Goal: Task Accomplishment & Management: Manage account settings

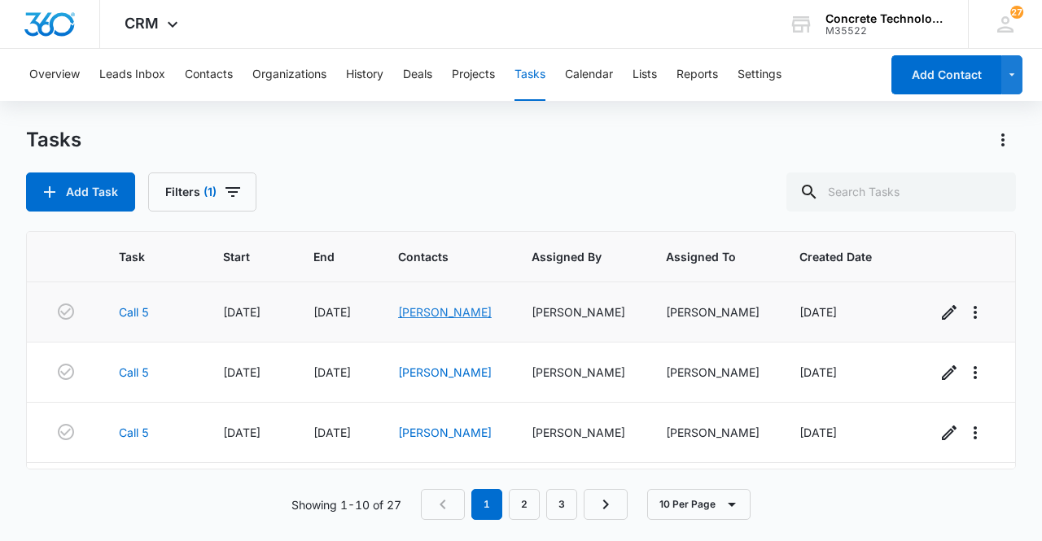
click at [446, 312] on link "[PERSON_NAME]" at bounding box center [445, 312] width 94 height 14
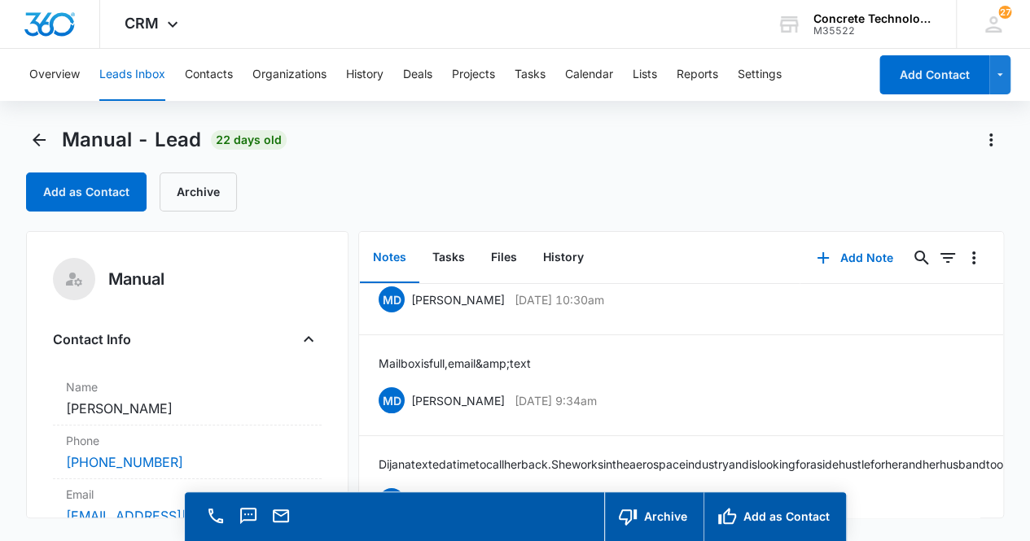
scroll to position [65, 0]
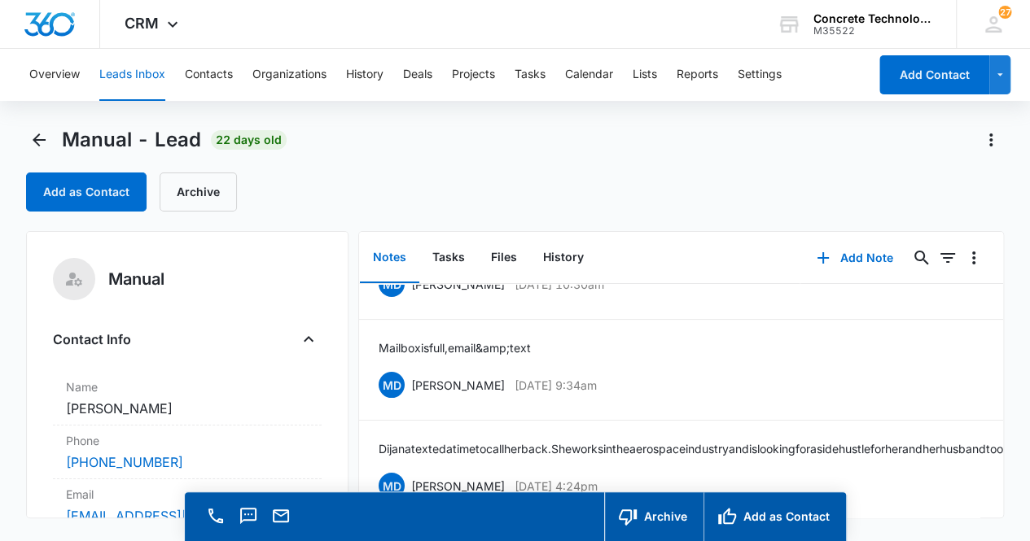
click at [1004, 502] on main "Manual - Lead 22 days old Add as Contact Archive Manual Contact Info Name Cance…" at bounding box center [515, 357] width 1030 height 461
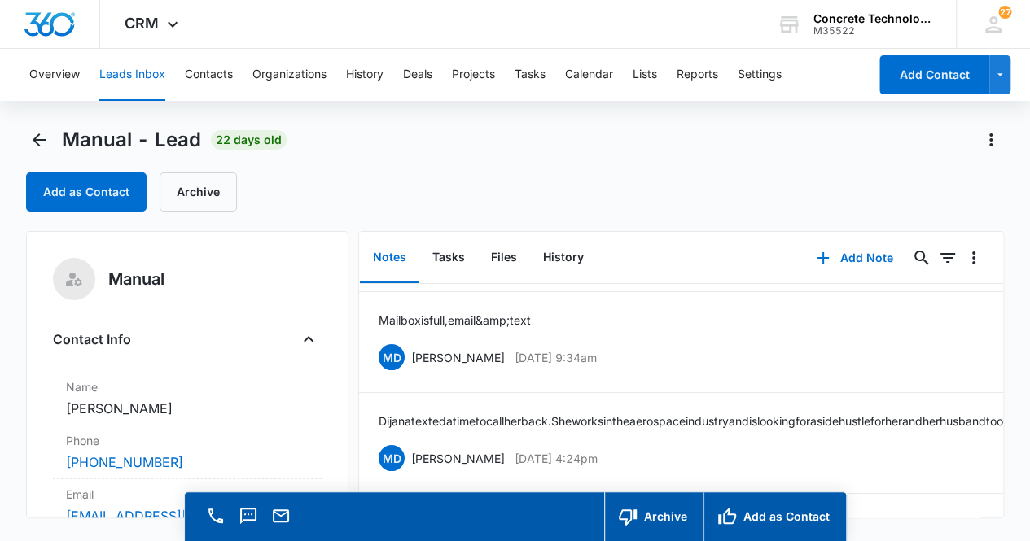
scroll to position [0, 0]
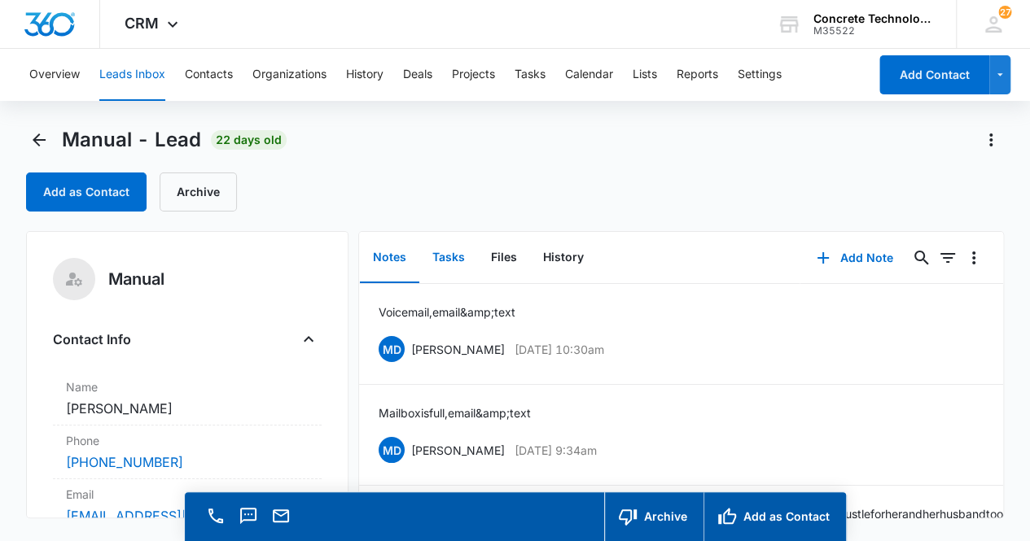
click at [454, 263] on button "Tasks" at bounding box center [448, 258] width 59 height 50
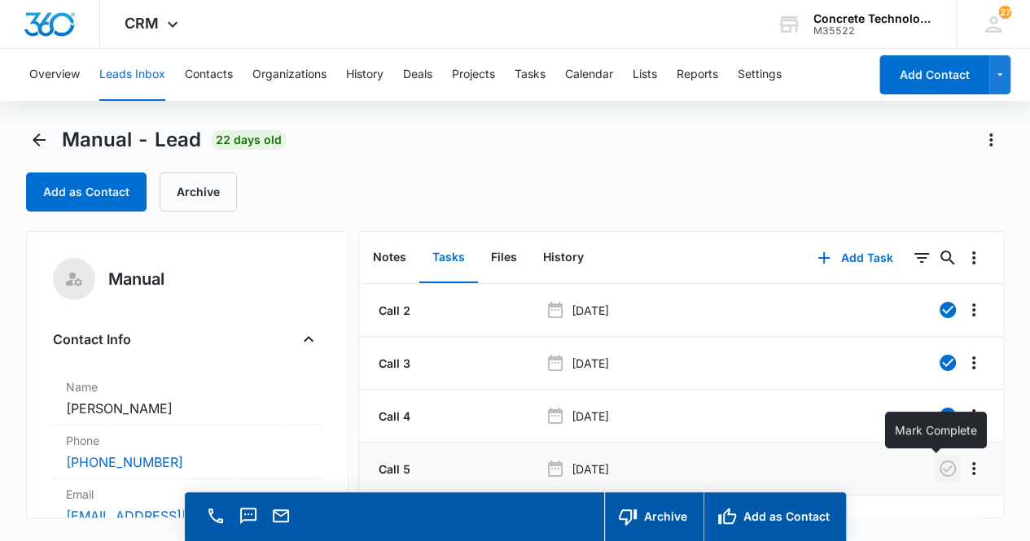
click at [938, 471] on icon "button" at bounding box center [948, 469] width 20 height 20
click at [401, 254] on button "Notes" at bounding box center [389, 258] width 59 height 50
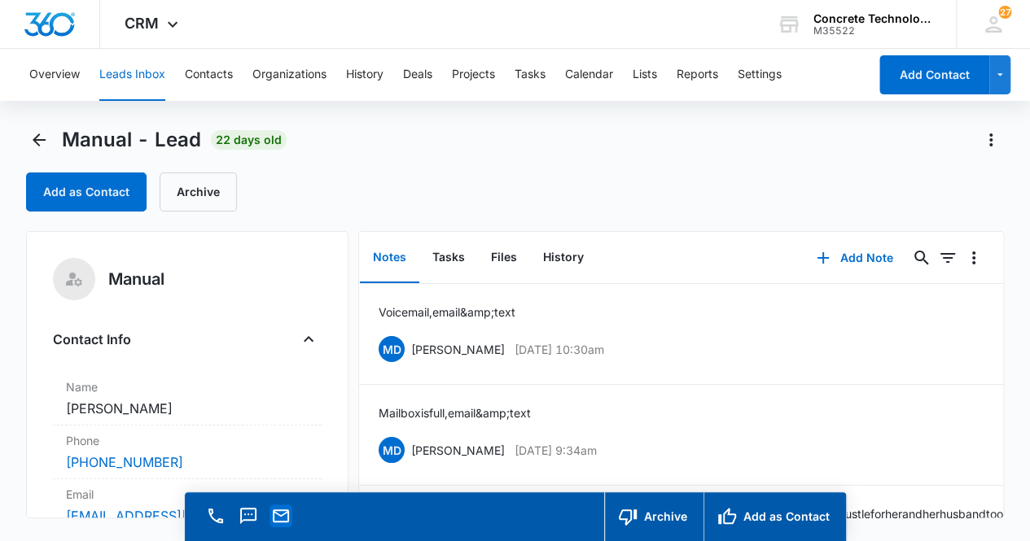
click at [280, 519] on icon "Email" at bounding box center [281, 516] width 20 height 20
click at [874, 432] on div "Mailbox is full, email &amp; text MD [PERSON_NAME] [DATE] 9:34am Delete Edit" at bounding box center [681, 435] width 605 height 61
click at [849, 260] on button "Add Note" at bounding box center [854, 258] width 108 height 39
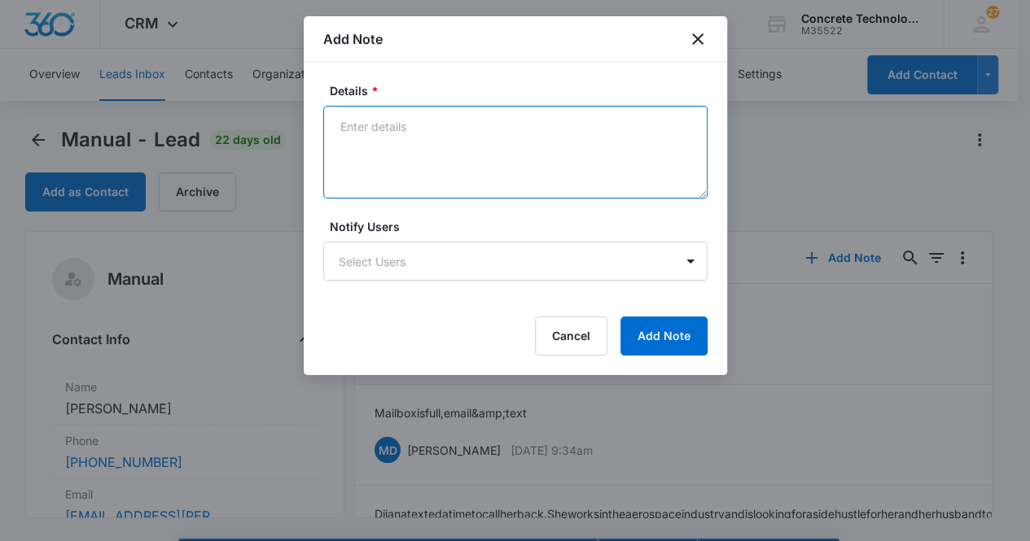
click at [371, 129] on textarea "Details *" at bounding box center [515, 152] width 384 height 93
type textarea "Voicemail, email & text"
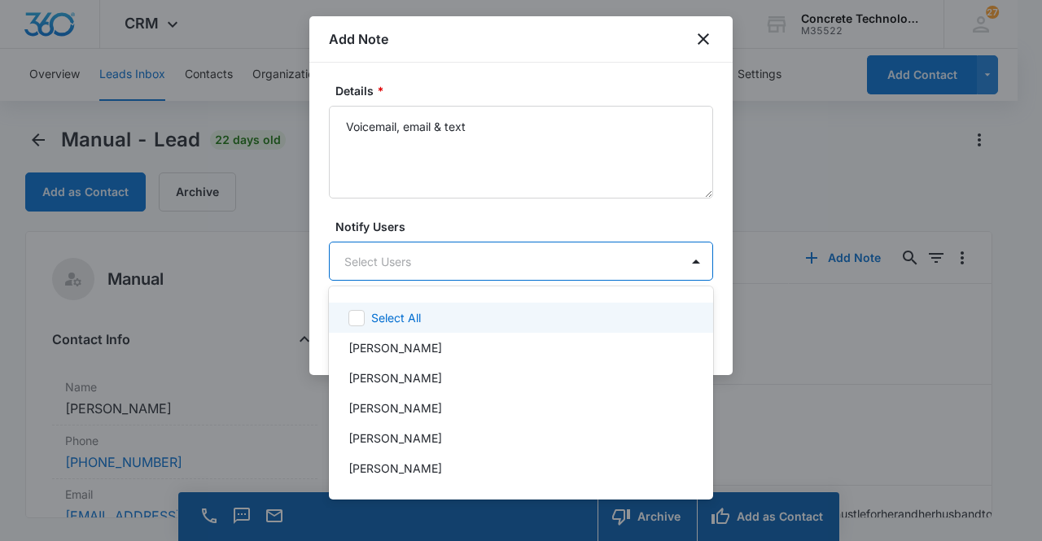
click at [503, 255] on body "CRM Apps Reputation Websites Forms CRM Email Social Content Ads Intelligence Fi…" at bounding box center [521, 270] width 1042 height 541
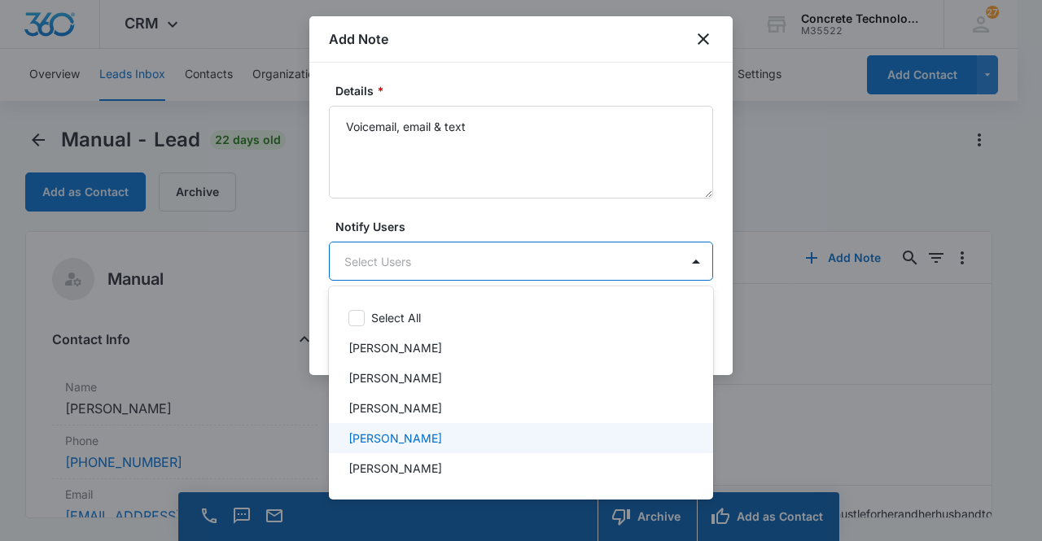
click at [515, 424] on div "[PERSON_NAME]" at bounding box center [521, 438] width 384 height 30
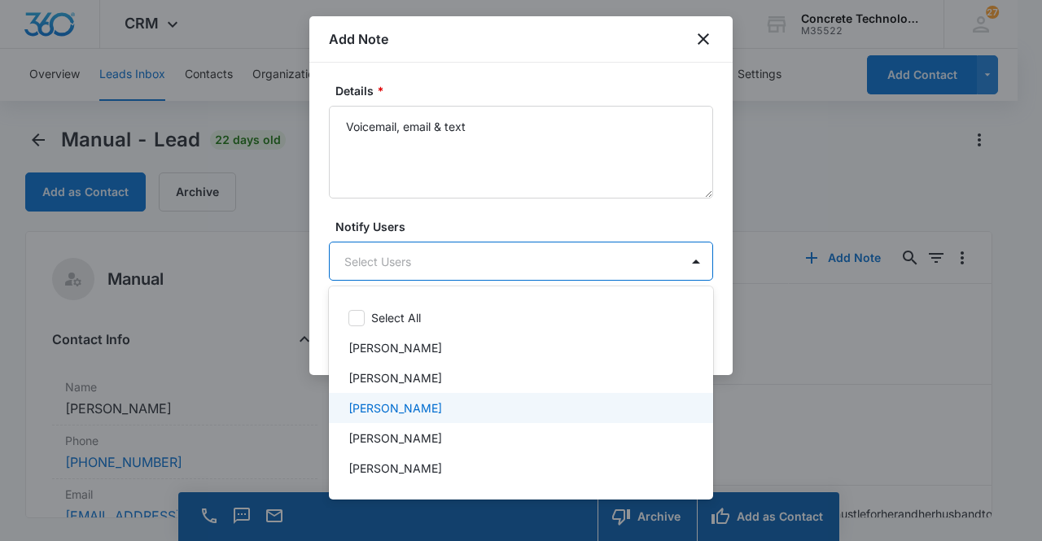
click at [432, 401] on div "[PERSON_NAME]" at bounding box center [519, 408] width 342 height 17
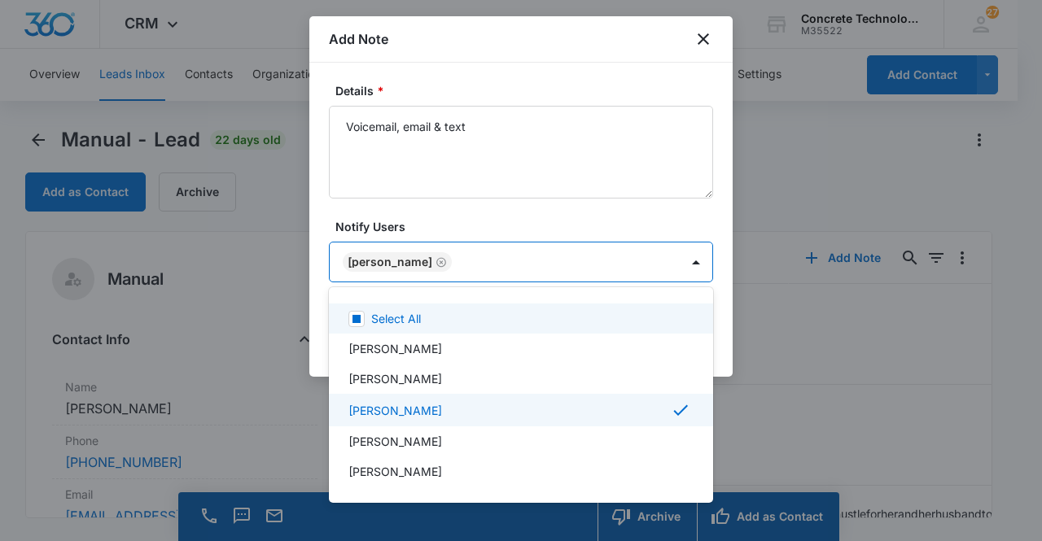
click at [392, 256] on div at bounding box center [521, 270] width 1042 height 541
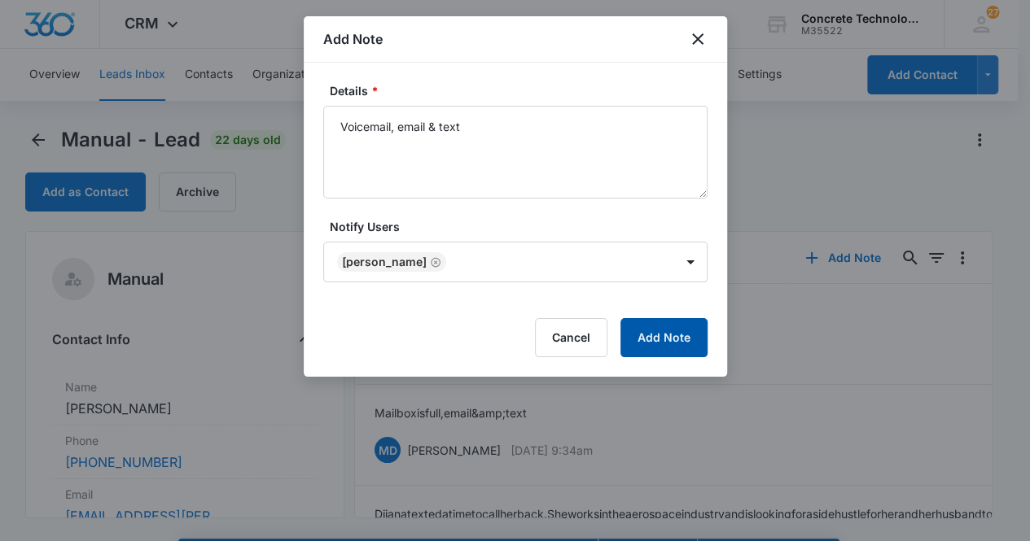
click at [671, 344] on button "Add Note" at bounding box center [663, 337] width 87 height 39
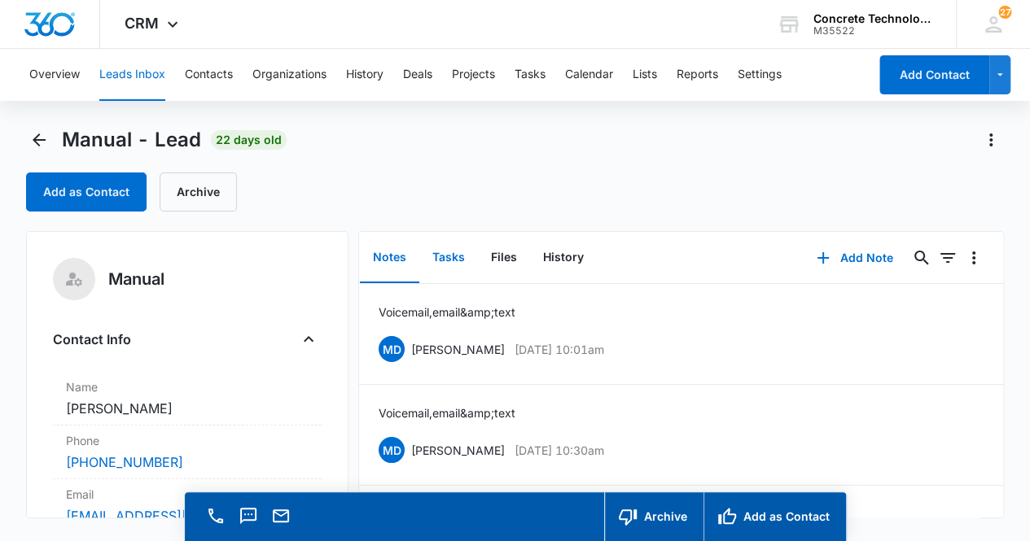
click at [452, 259] on button "Tasks" at bounding box center [448, 258] width 59 height 50
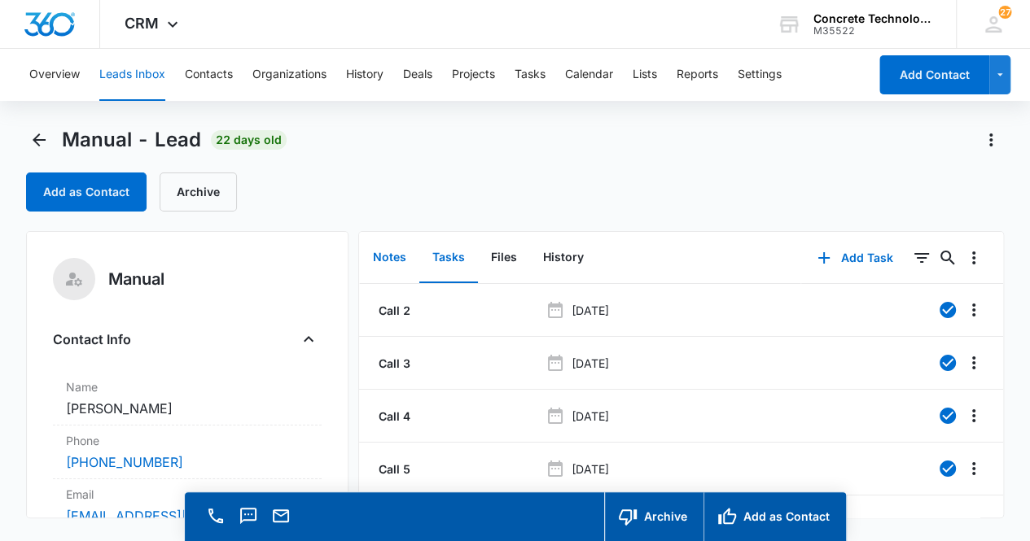
click at [391, 259] on button "Notes" at bounding box center [389, 258] width 59 height 50
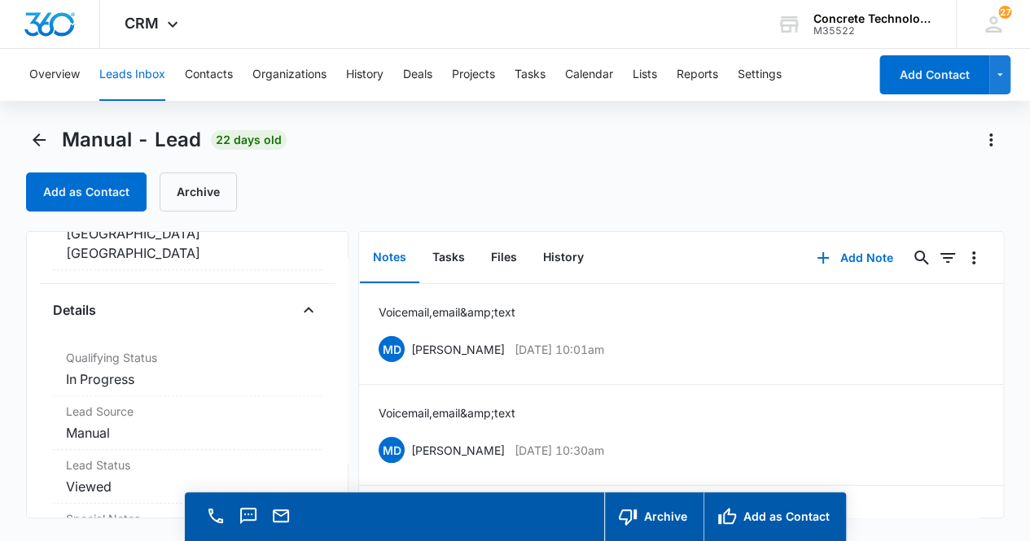
scroll to position [411, 0]
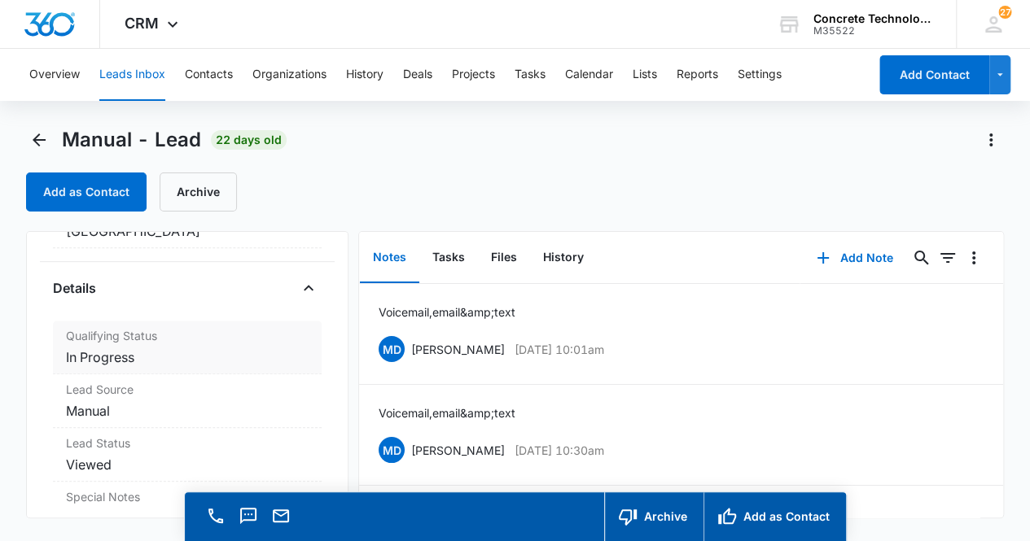
click at [217, 348] on dd "Cancel Save Changes In Progress" at bounding box center [187, 358] width 243 height 20
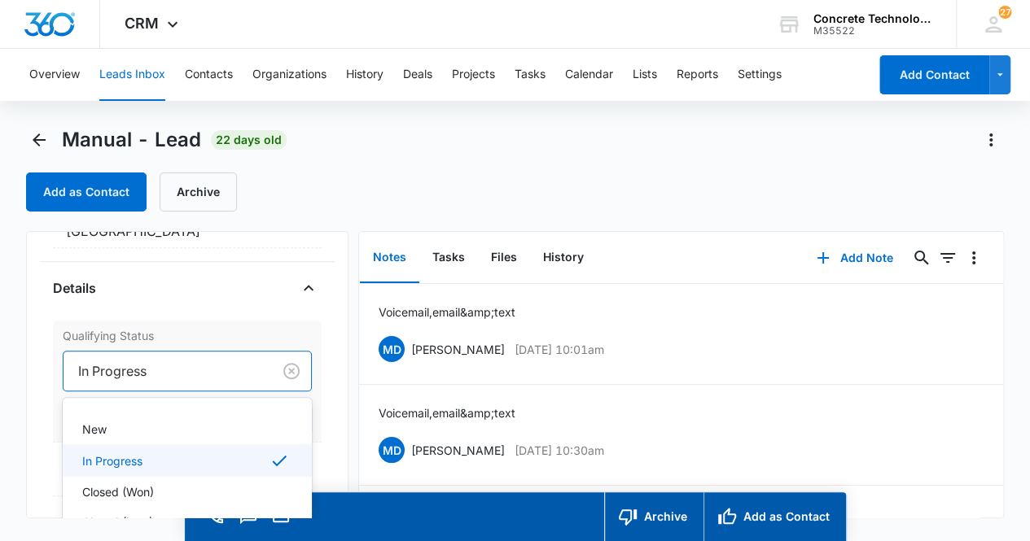
click at [184, 360] on div at bounding box center [164, 371] width 173 height 23
click at [153, 514] on p "Closed (Lost)" at bounding box center [117, 522] width 71 height 17
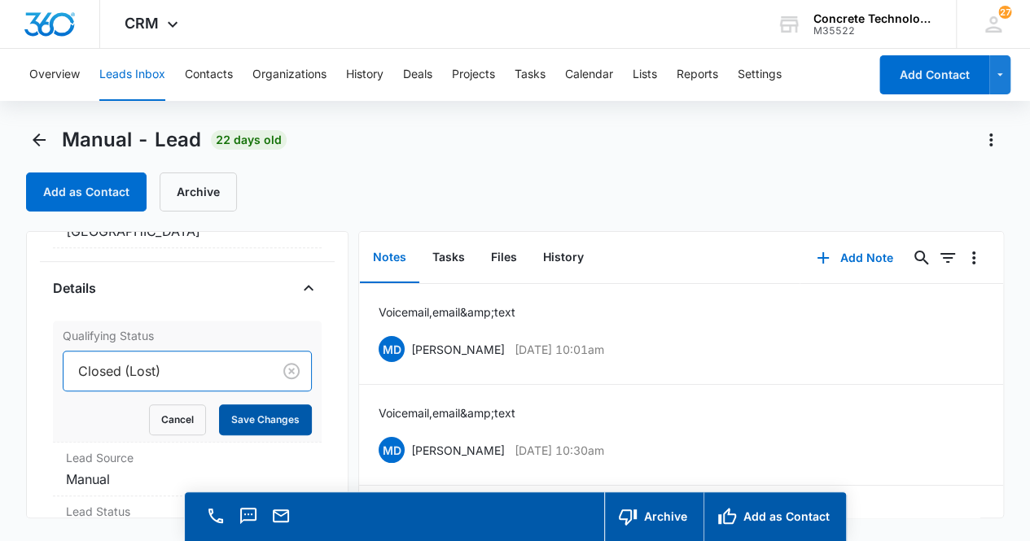
click at [259, 405] on button "Save Changes" at bounding box center [265, 420] width 93 height 31
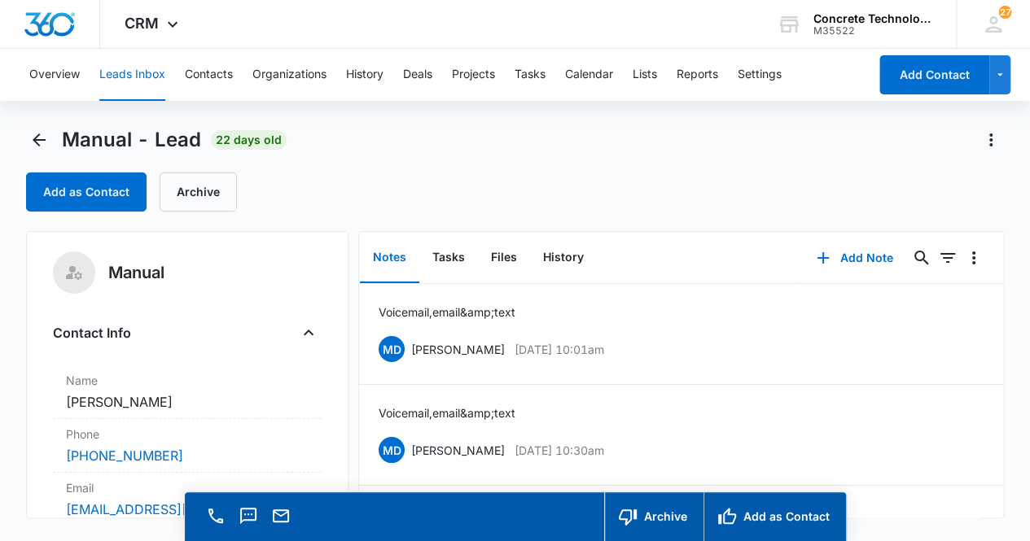
scroll to position [0, 0]
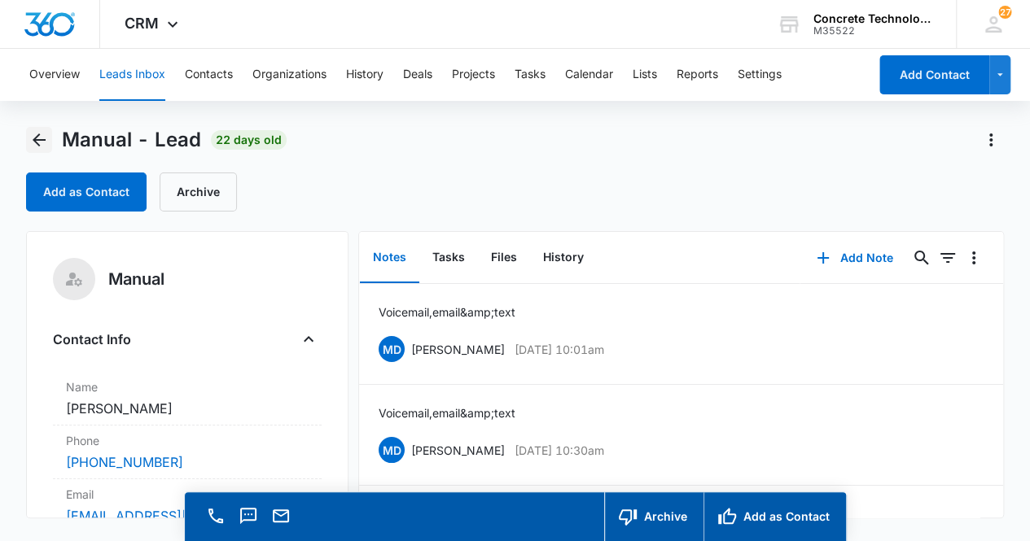
click at [39, 138] on icon "Back" at bounding box center [39, 140] width 20 height 20
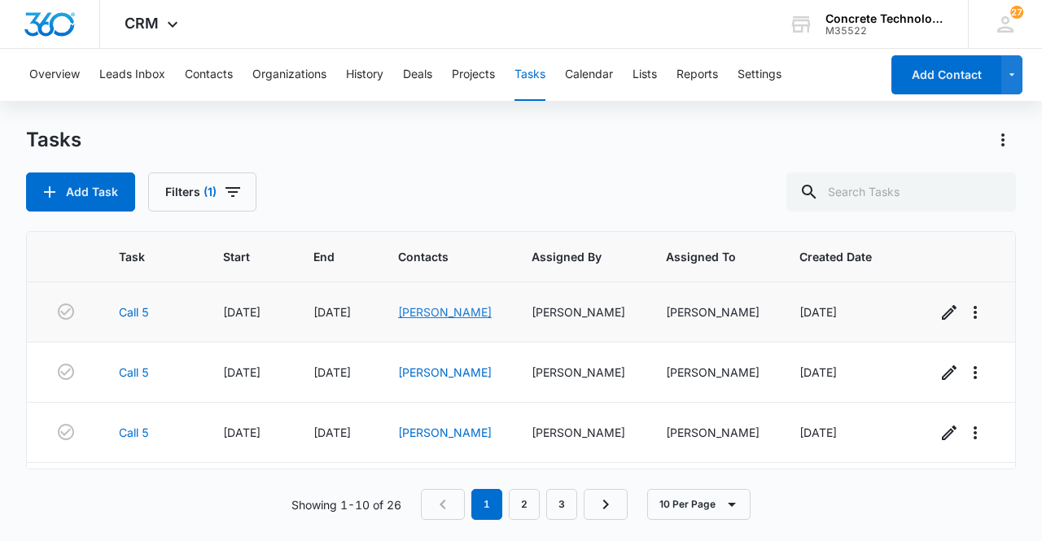
click at [425, 314] on link "[PERSON_NAME]" at bounding box center [445, 312] width 94 height 14
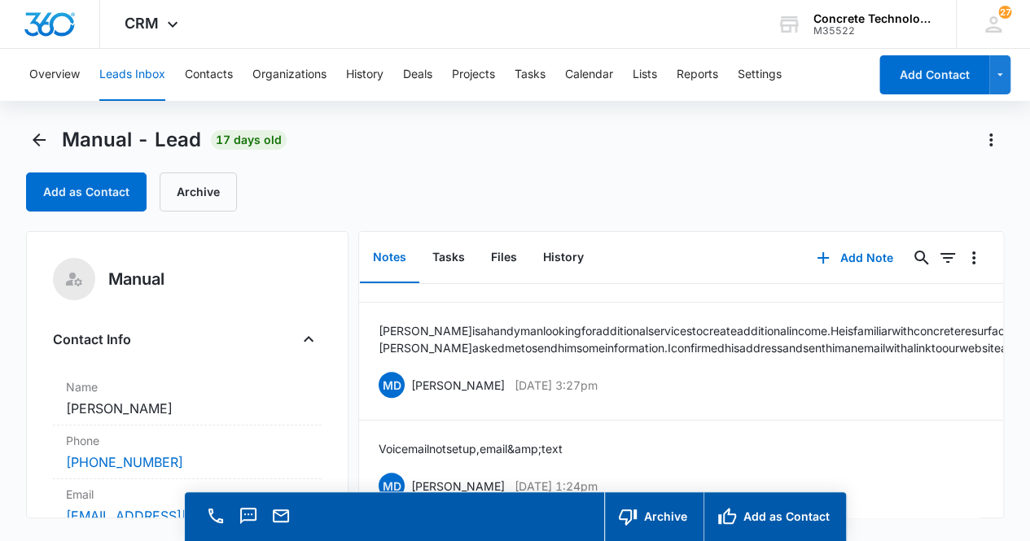
scroll to position [332, 0]
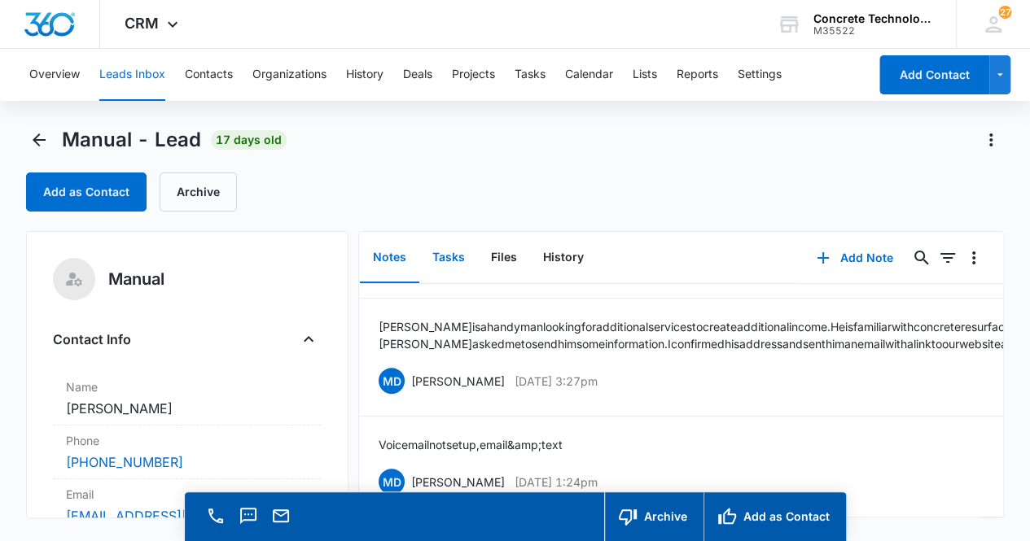
click at [443, 260] on button "Tasks" at bounding box center [448, 258] width 59 height 50
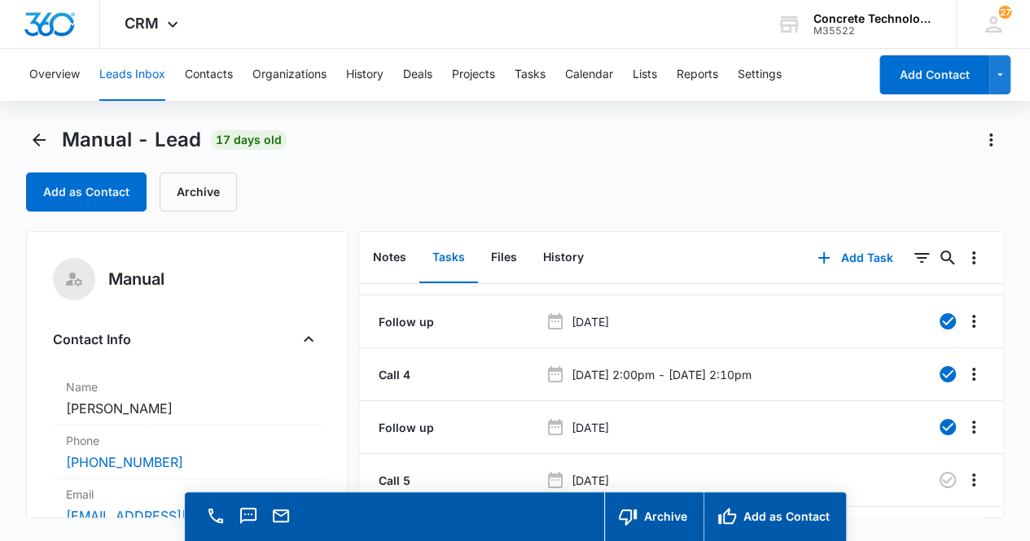
scroll to position [78, 0]
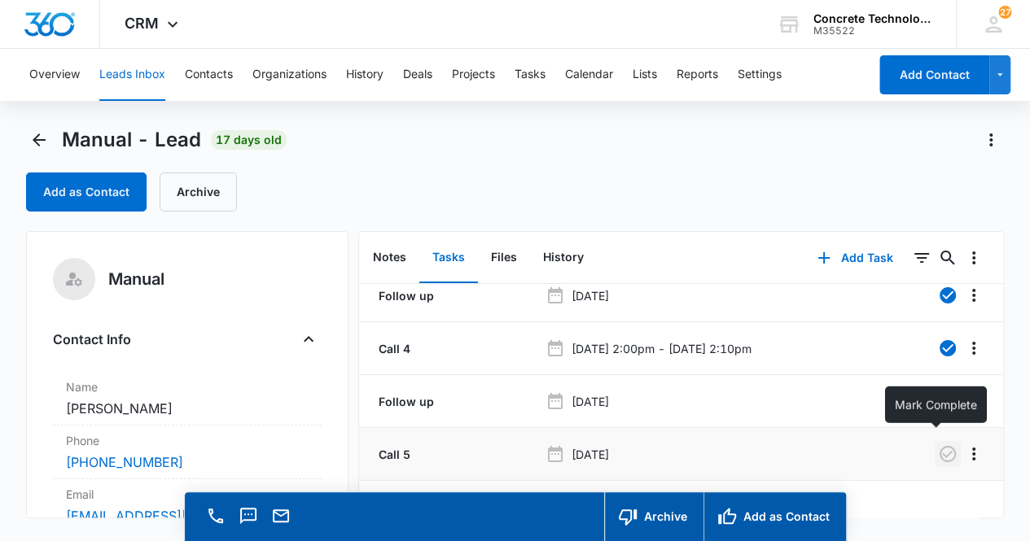
click at [938, 445] on icon "button" at bounding box center [948, 455] width 20 height 20
click at [388, 258] on button "Notes" at bounding box center [389, 258] width 59 height 50
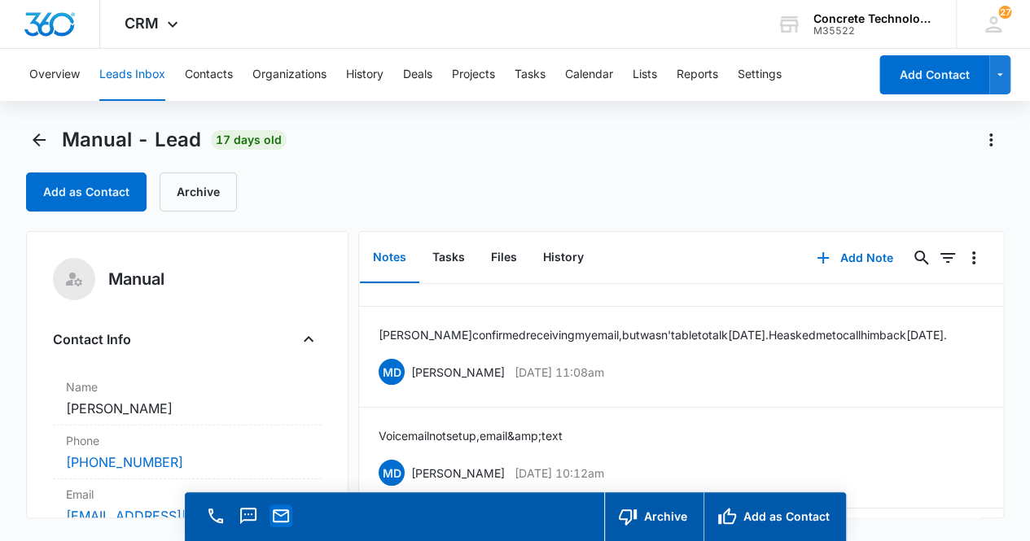
click at [285, 524] on icon "Email" at bounding box center [281, 516] width 20 height 20
click at [863, 255] on button "Add Note" at bounding box center [854, 258] width 108 height 39
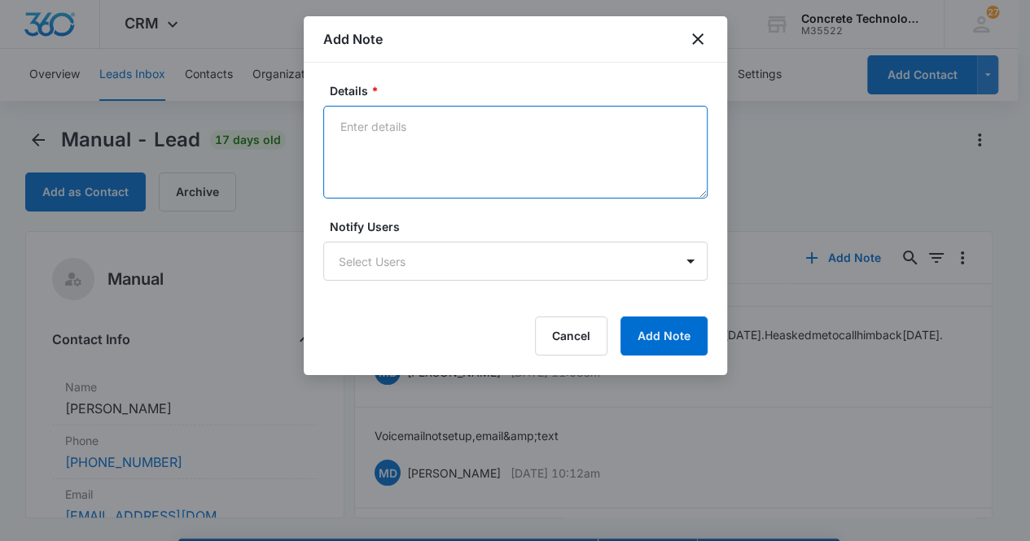
click at [397, 137] on textarea "Details *" at bounding box center [515, 152] width 384 height 93
type textarea "Voicemail not set up, email & text"
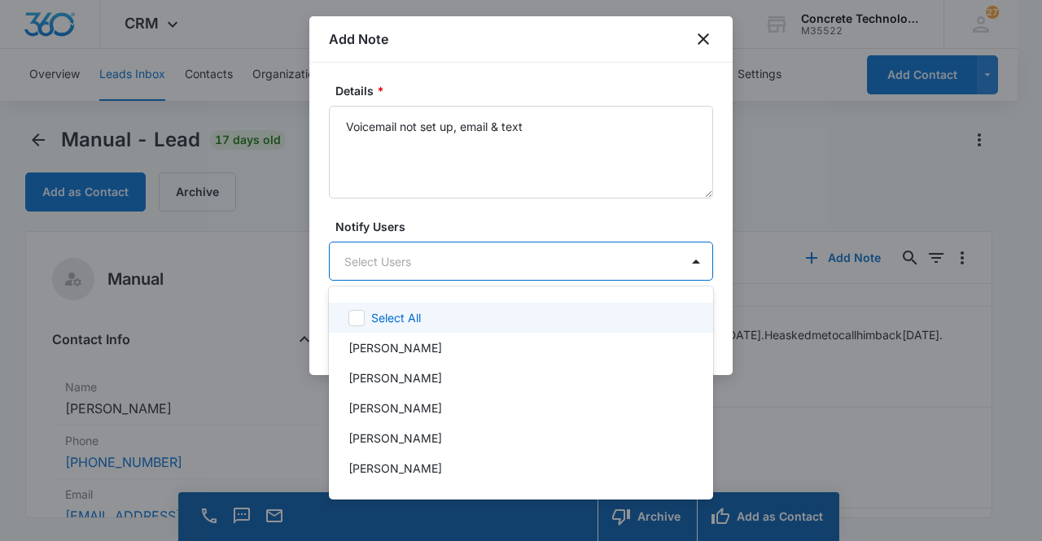
click at [464, 261] on body "CRM Apps Reputation Websites Forms CRM Email Social Content Ads Intelligence Fi…" at bounding box center [521, 270] width 1042 height 541
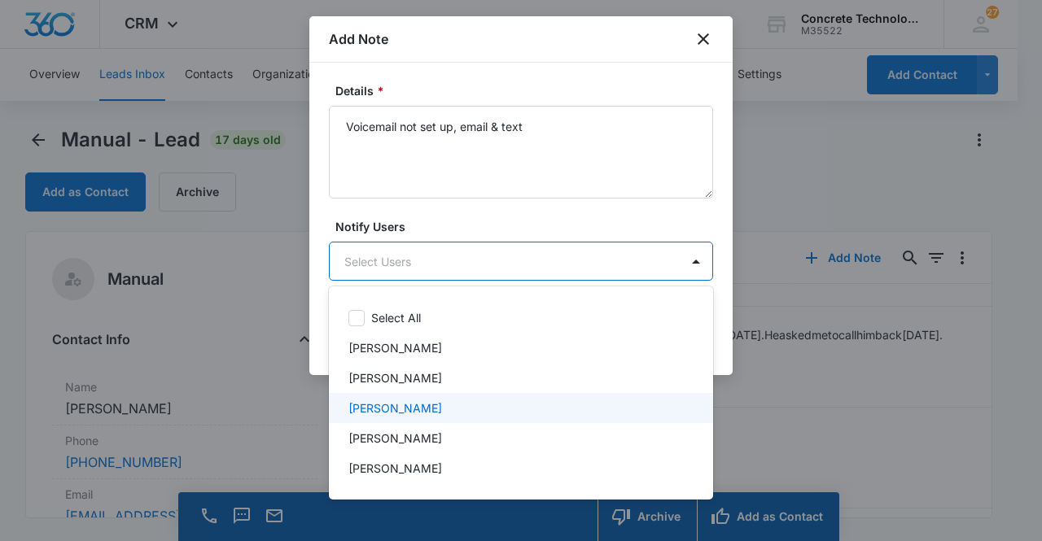
drag, startPoint x: 484, startPoint y: 411, endPoint x: 511, endPoint y: 390, distance: 33.6
click at [485, 411] on div "[PERSON_NAME]" at bounding box center [519, 408] width 342 height 17
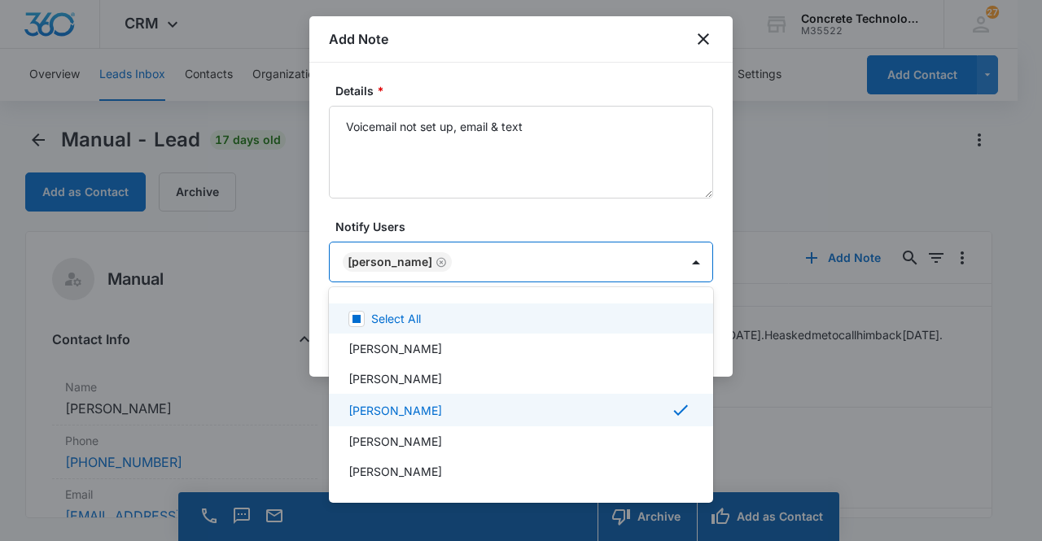
click at [577, 264] on div at bounding box center [521, 270] width 1042 height 541
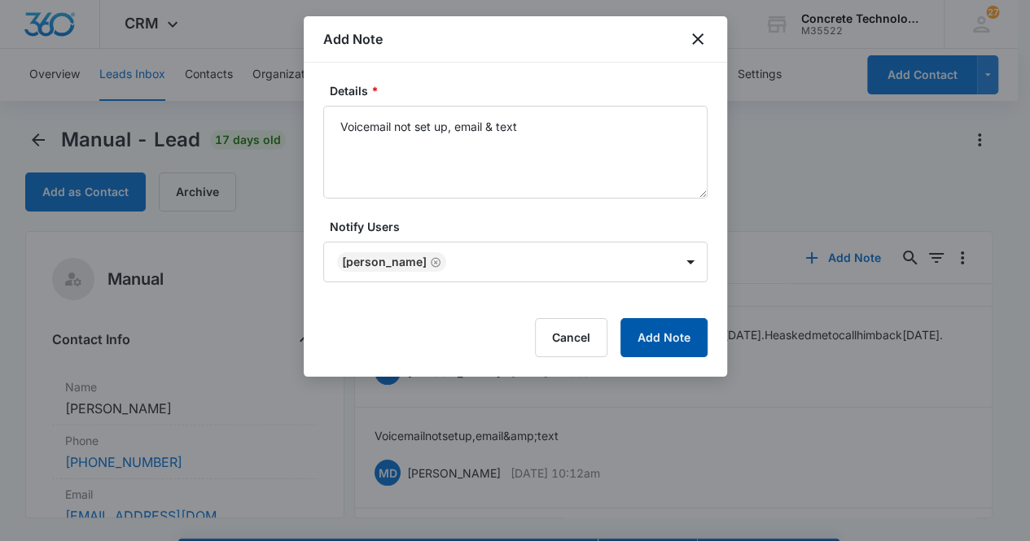
click at [661, 333] on button "Add Note" at bounding box center [663, 337] width 87 height 39
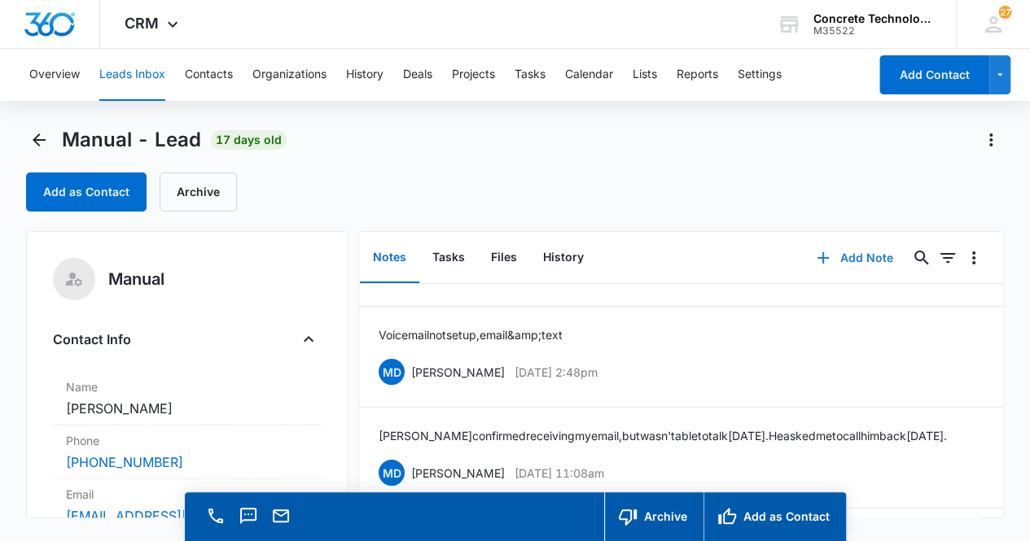
scroll to position [318, 0]
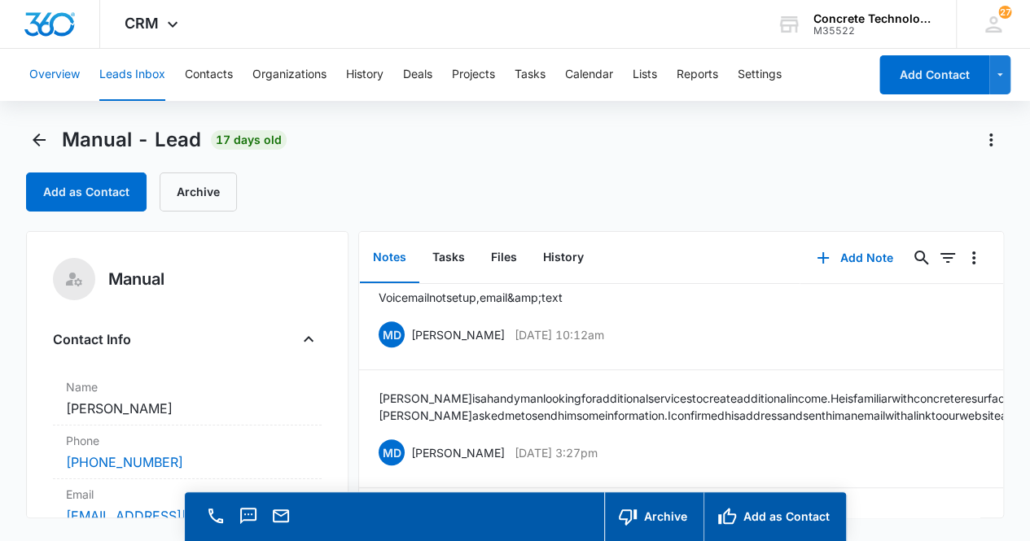
click at [49, 73] on button "Overview" at bounding box center [54, 75] width 50 height 52
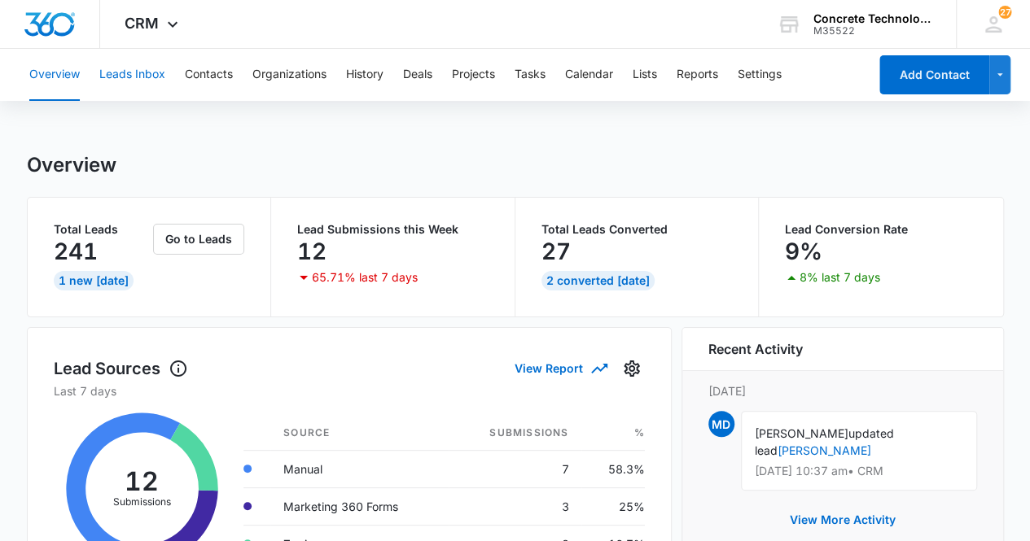
click at [144, 73] on button "Leads Inbox" at bounding box center [132, 75] width 66 height 52
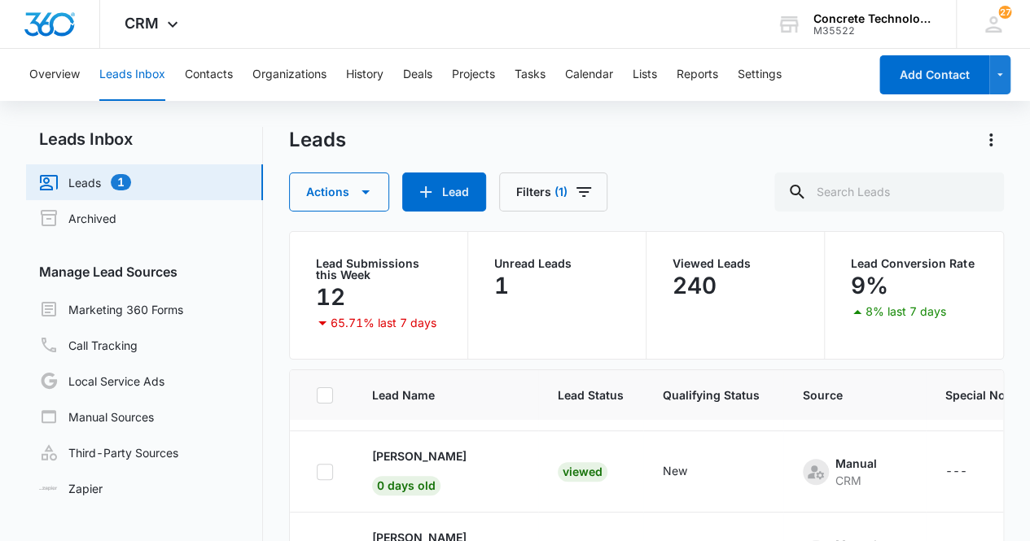
scroll to position [62, 0]
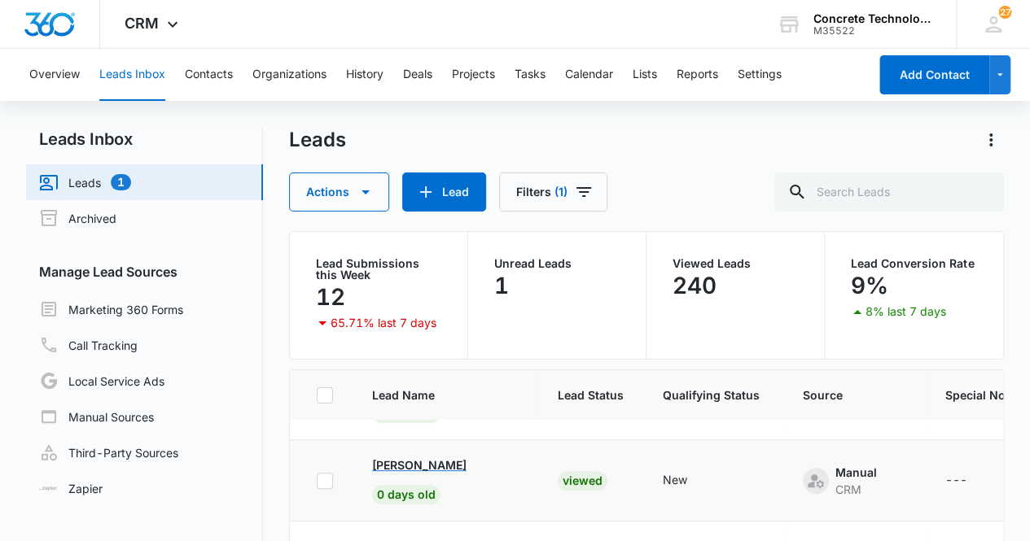
click at [409, 467] on p "[PERSON_NAME]" at bounding box center [419, 465] width 94 height 17
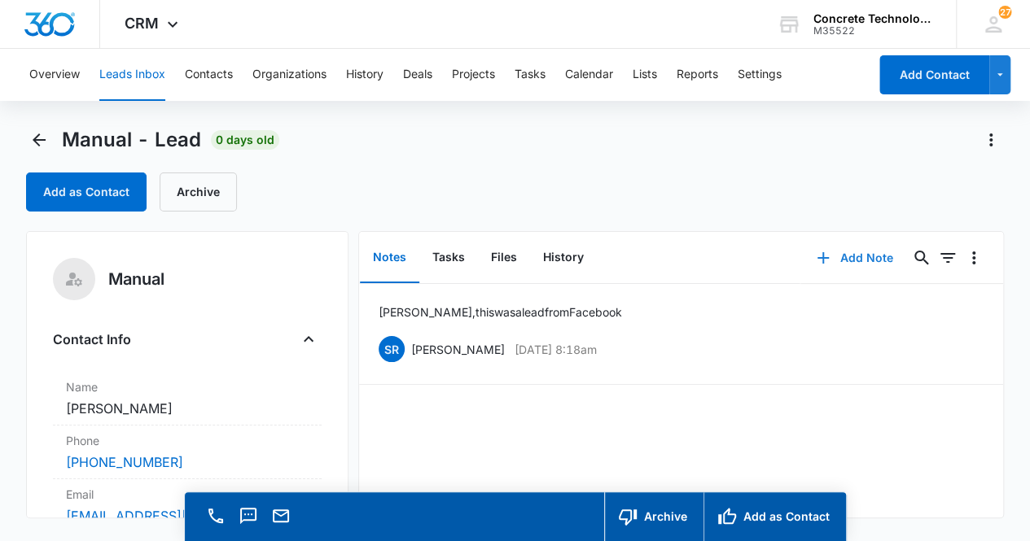
click at [845, 256] on button "Add Note" at bounding box center [854, 258] width 108 height 39
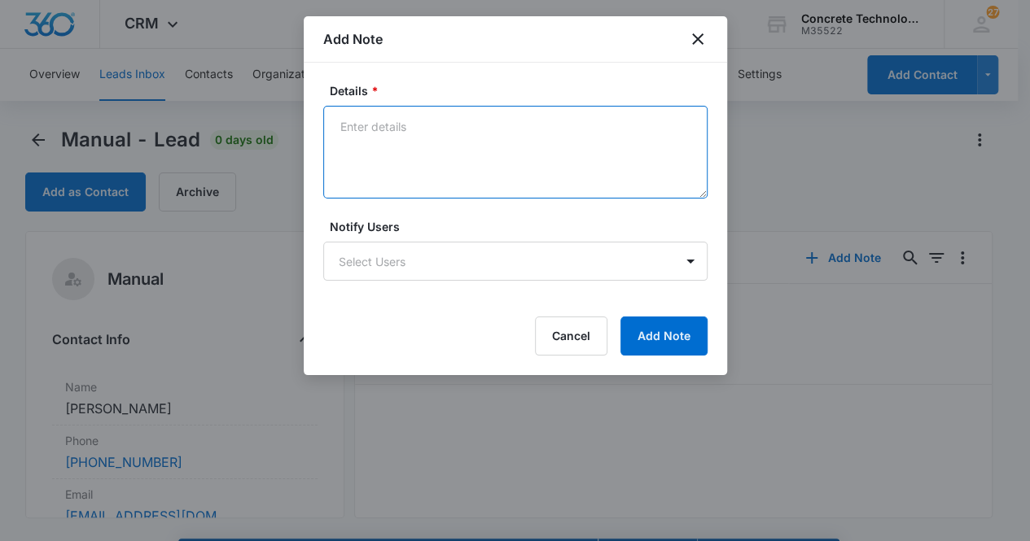
click at [423, 138] on textarea "Details *" at bounding box center [515, 152] width 384 height 93
type textarea "Voicemail, email & text"
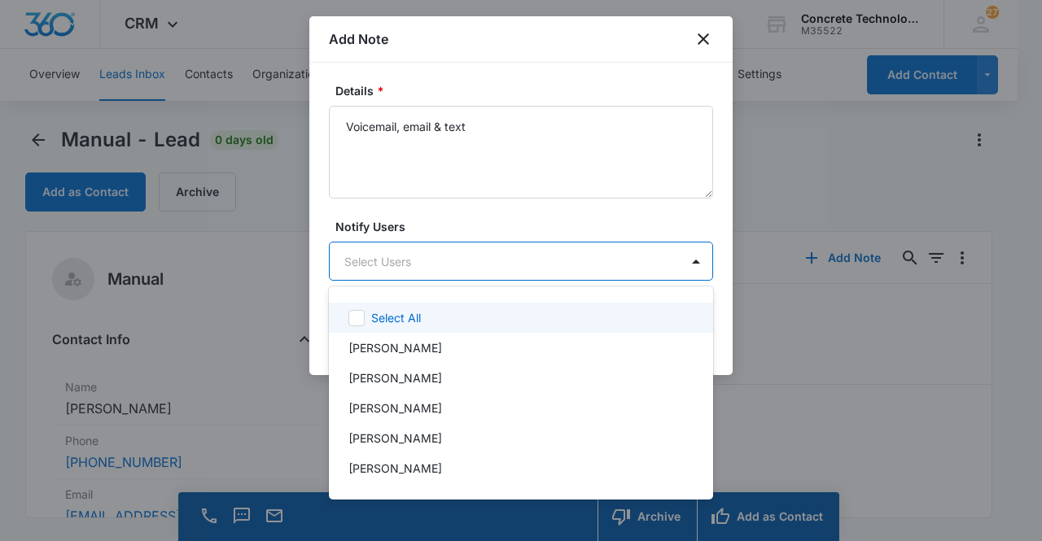
click at [474, 251] on body "CRM Apps Reputation Websites Forms CRM Email Social Content Ads Intelligence Fi…" at bounding box center [521, 270] width 1042 height 541
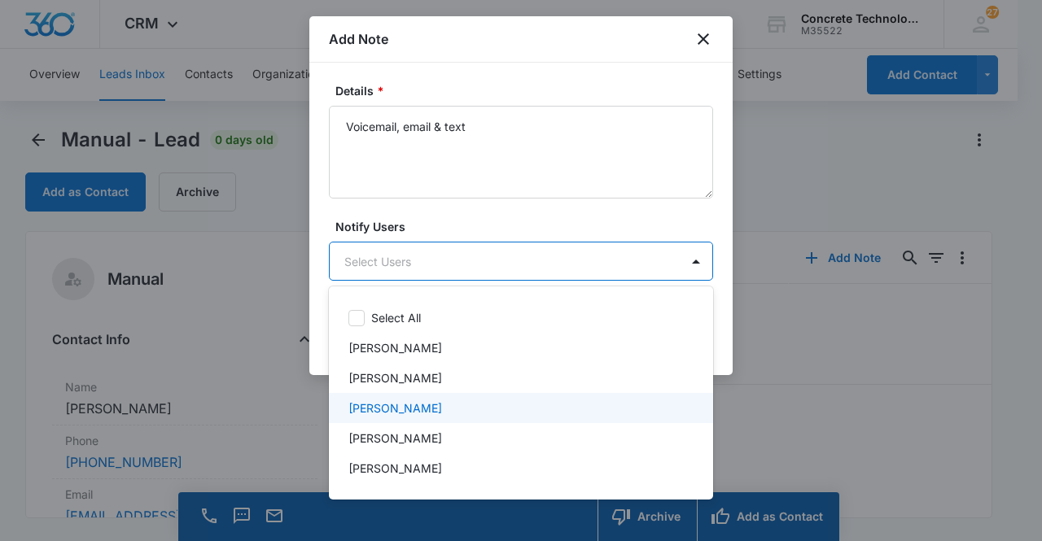
click at [476, 406] on div "[PERSON_NAME]" at bounding box center [519, 408] width 342 height 17
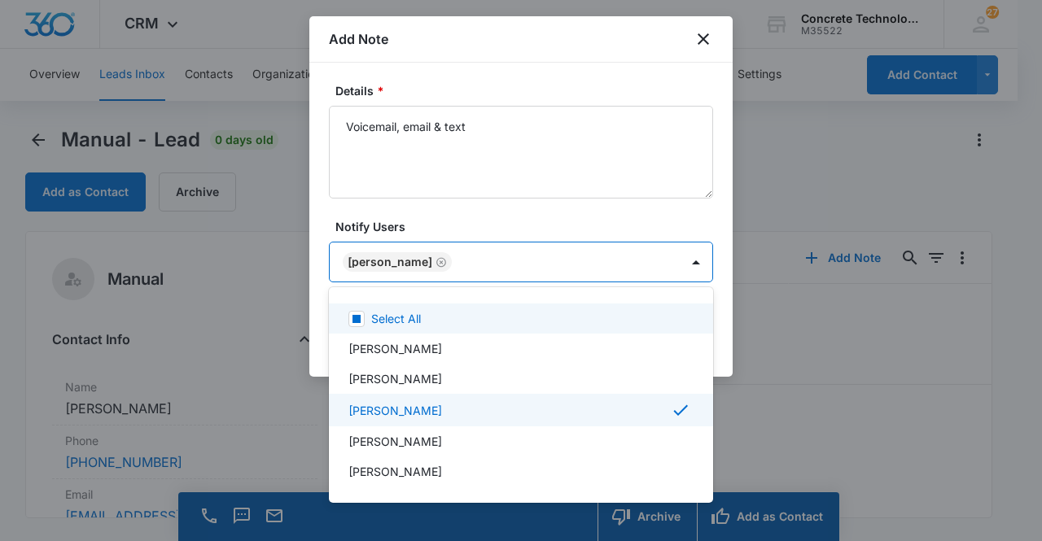
click at [515, 265] on div at bounding box center [521, 270] width 1042 height 541
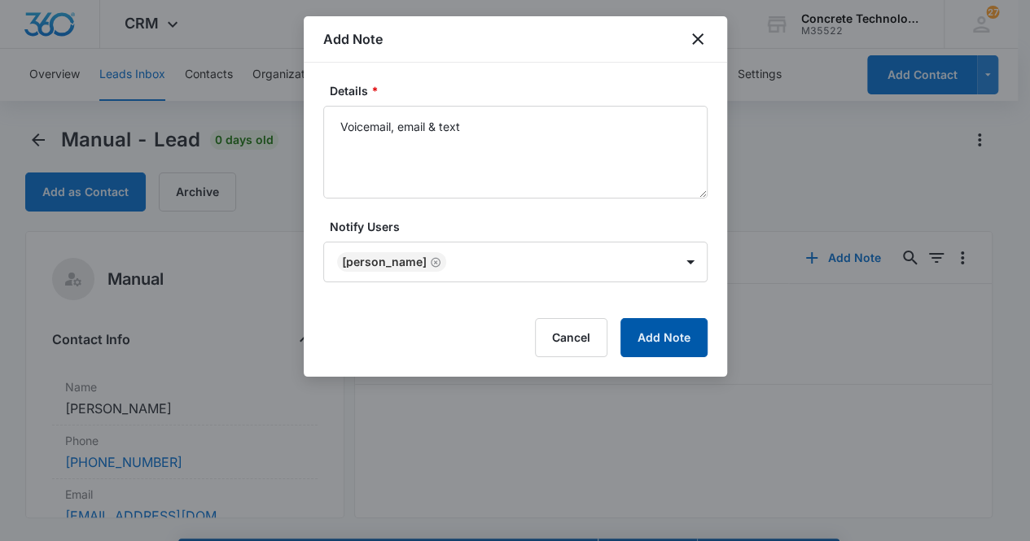
click at [659, 346] on button "Add Note" at bounding box center [663, 337] width 87 height 39
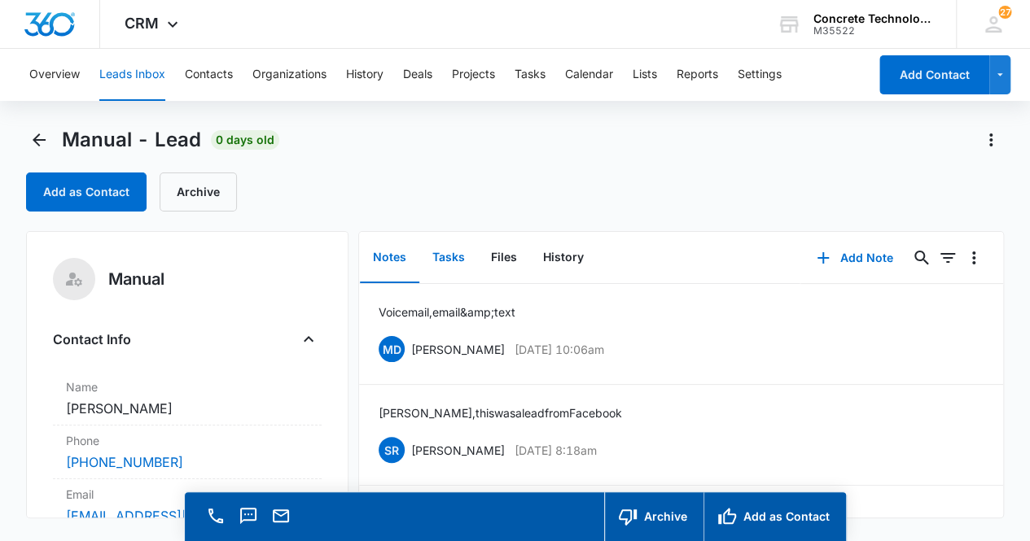
click at [434, 257] on button "Tasks" at bounding box center [448, 258] width 59 height 50
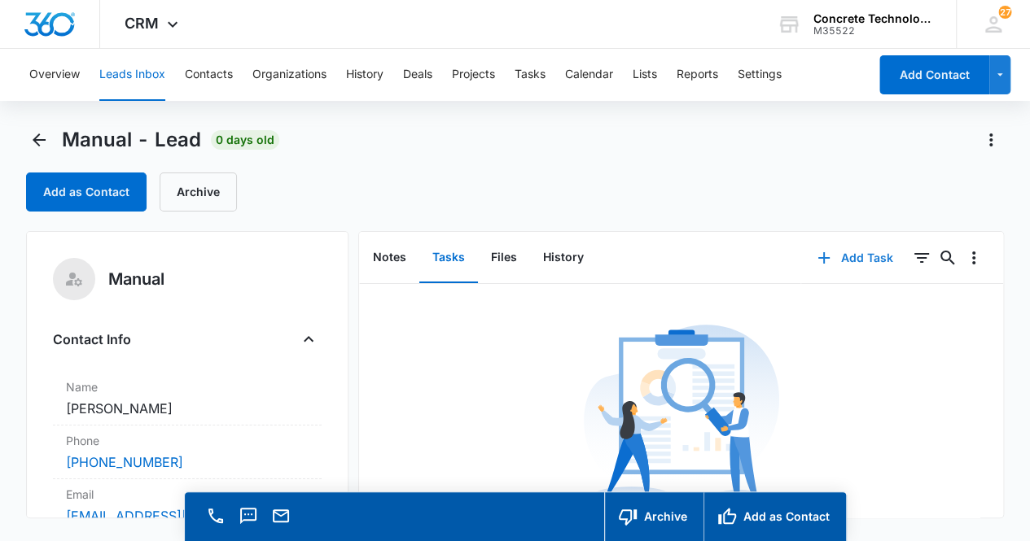
click at [842, 256] on button "Add Task" at bounding box center [854, 258] width 107 height 39
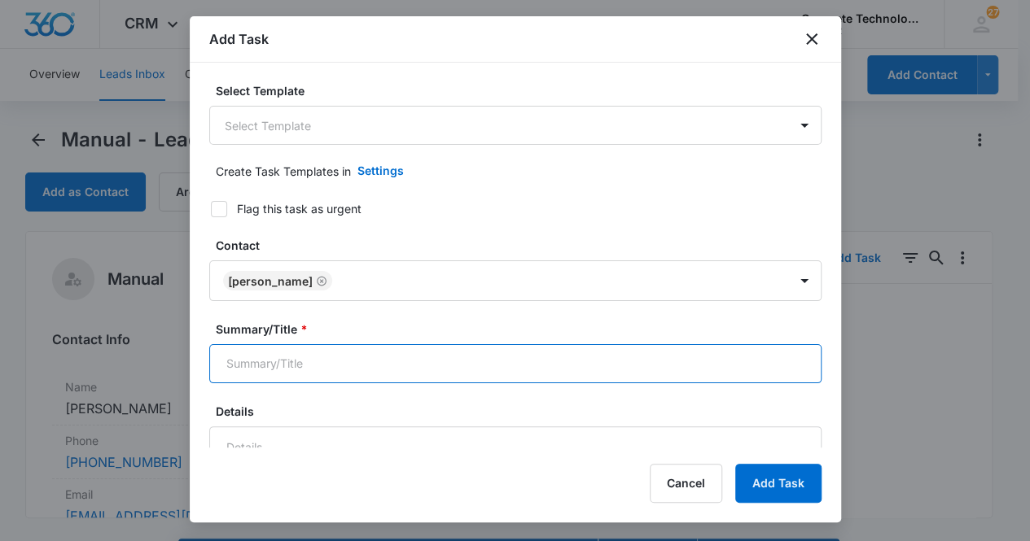
drag, startPoint x: 357, startPoint y: 367, endPoint x: 365, endPoint y: 370, distance: 8.5
click at [359, 368] on input "Summary/Title *" at bounding box center [515, 363] width 612 height 39
type input "Call 2"
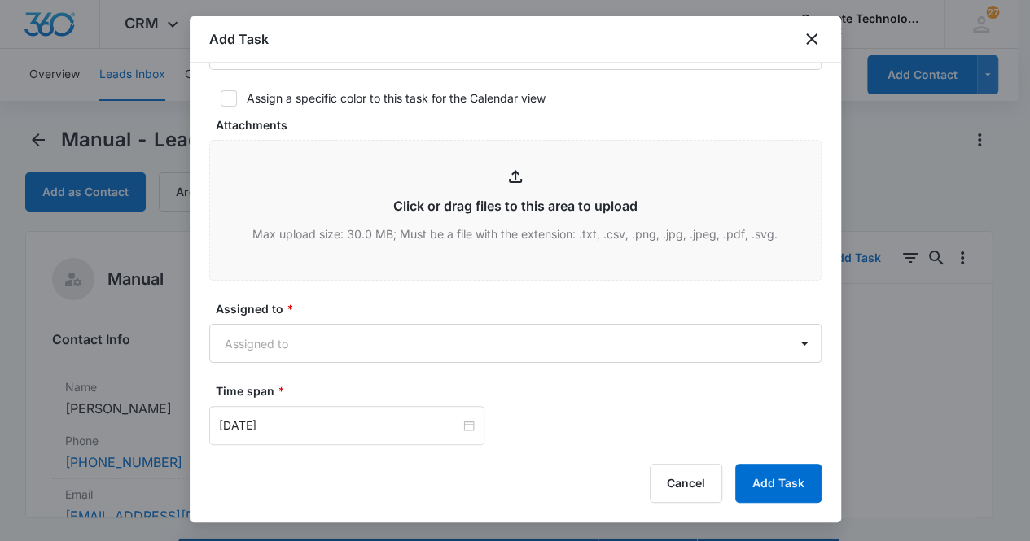
scroll to position [629, 0]
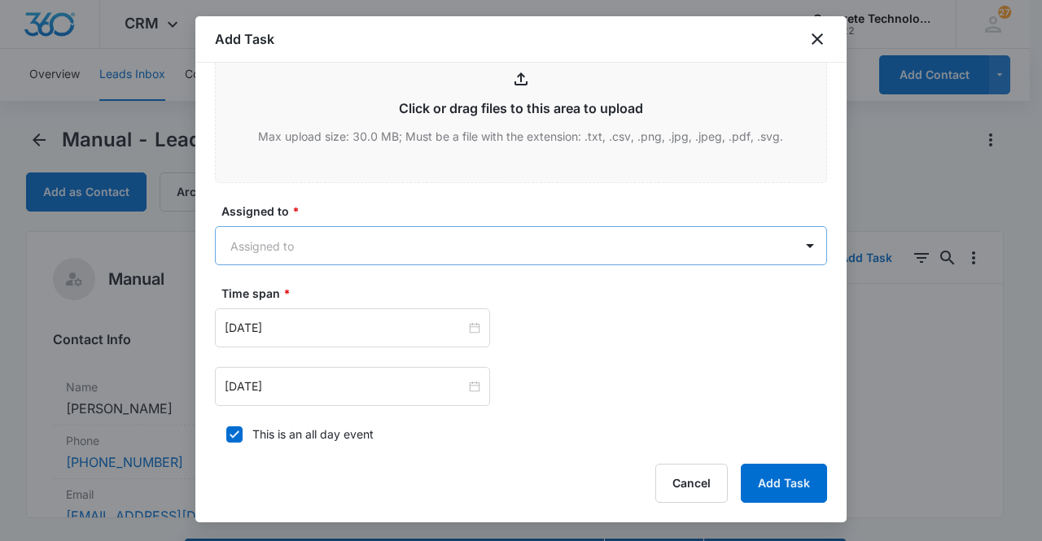
click at [443, 247] on body "CRM Apps Reputation Websites Forms CRM Email Social Content Ads Intelligence Fi…" at bounding box center [521, 294] width 1042 height 588
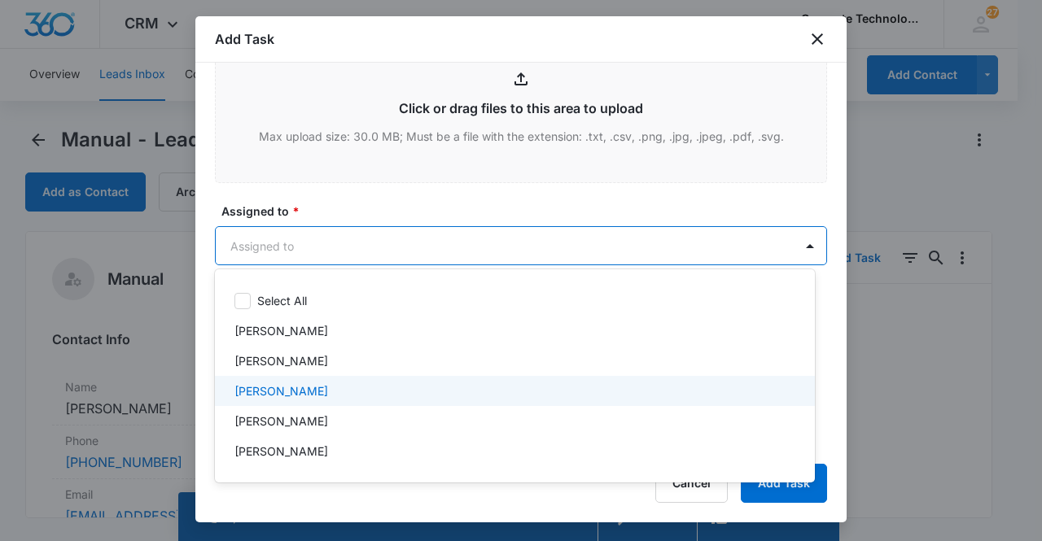
click at [299, 388] on p "[PERSON_NAME]" at bounding box center [281, 391] width 94 height 17
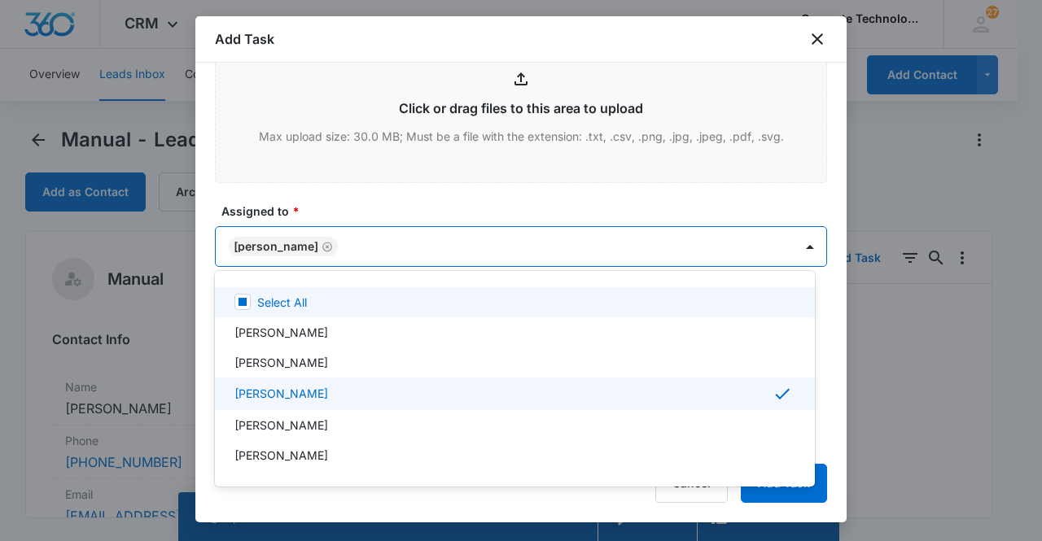
click at [357, 239] on div at bounding box center [521, 270] width 1042 height 541
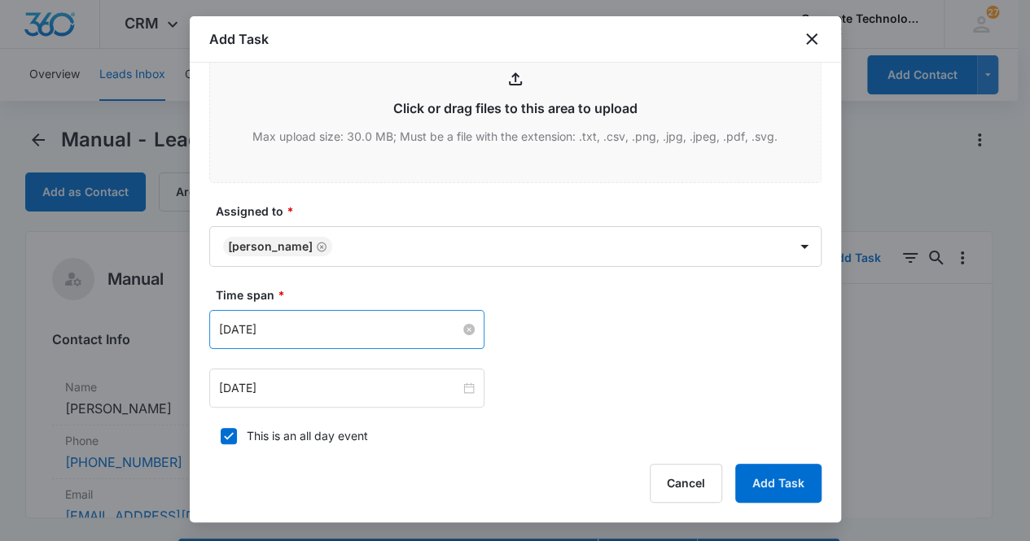
click at [353, 331] on input "[DATE]" at bounding box center [339, 330] width 241 height 18
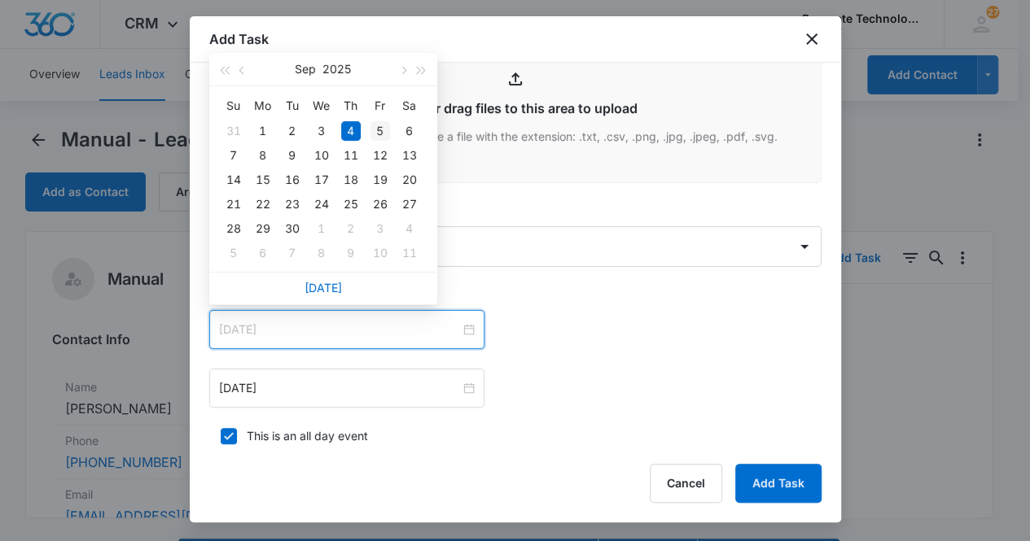
type input "[DATE]"
click at [381, 130] on div "5" at bounding box center [380, 131] width 20 height 20
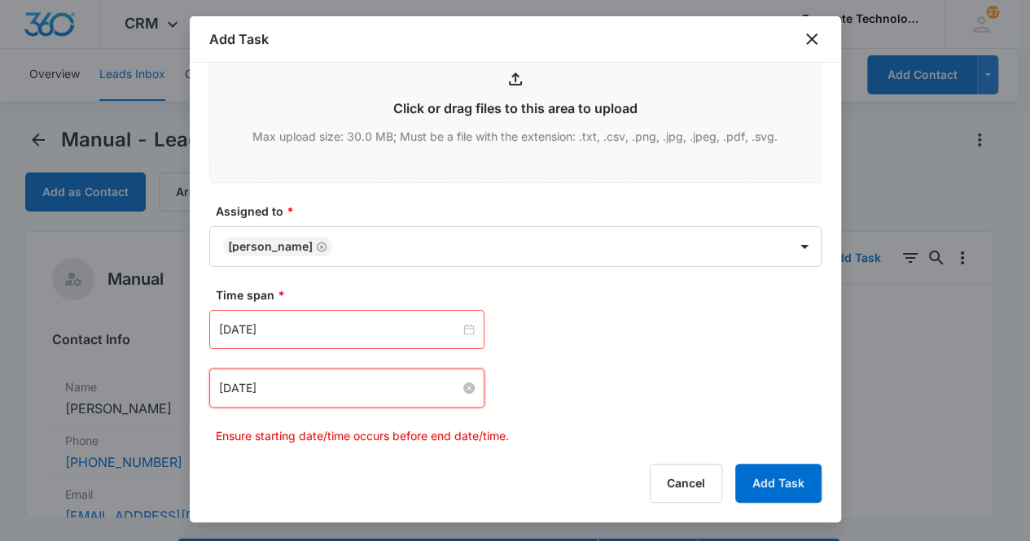
click at [402, 384] on input "[DATE]" at bounding box center [339, 388] width 241 height 18
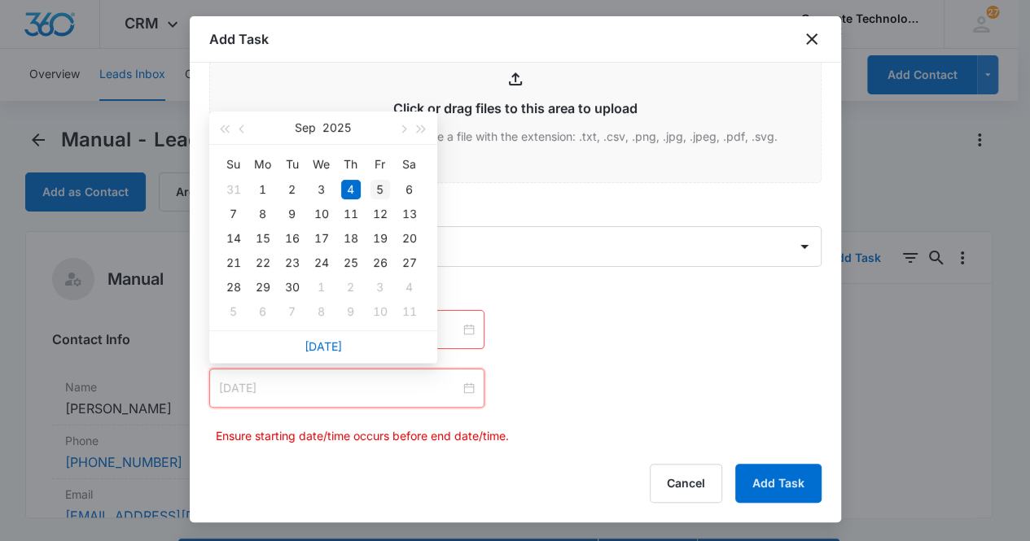
type input "[DATE]"
click at [378, 184] on div "5" at bounding box center [380, 190] width 20 height 20
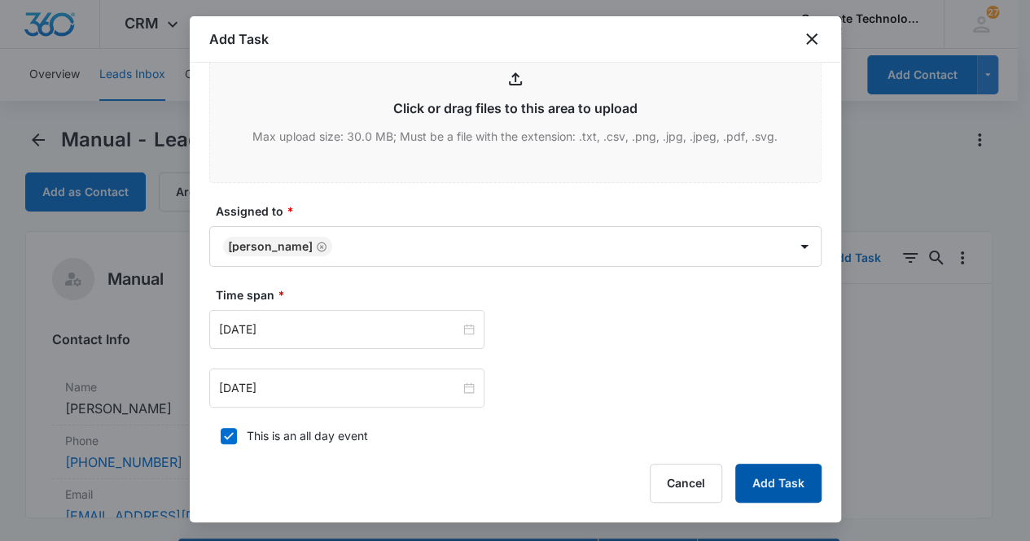
click at [802, 493] on button "Add Task" at bounding box center [778, 483] width 86 height 39
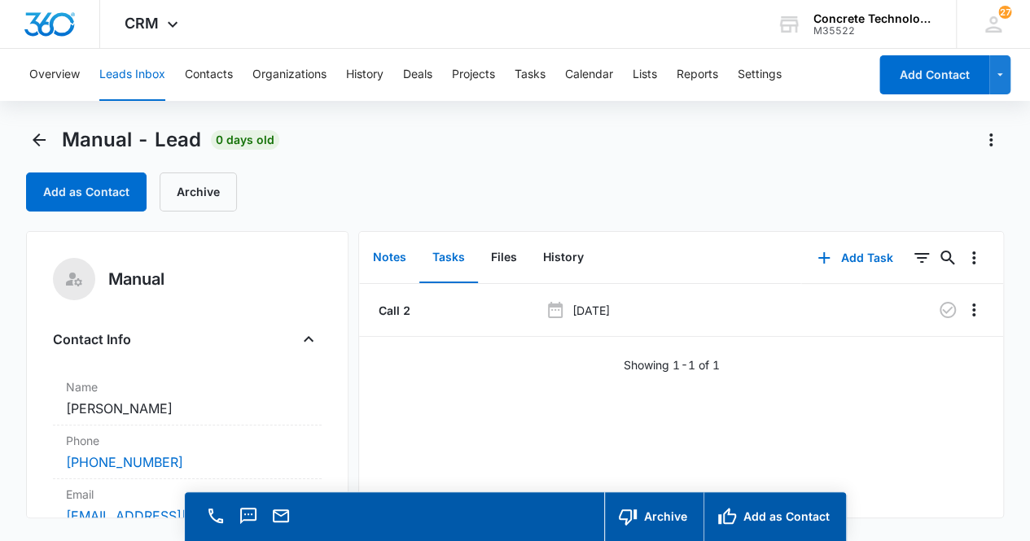
click at [393, 261] on button "Notes" at bounding box center [389, 258] width 59 height 50
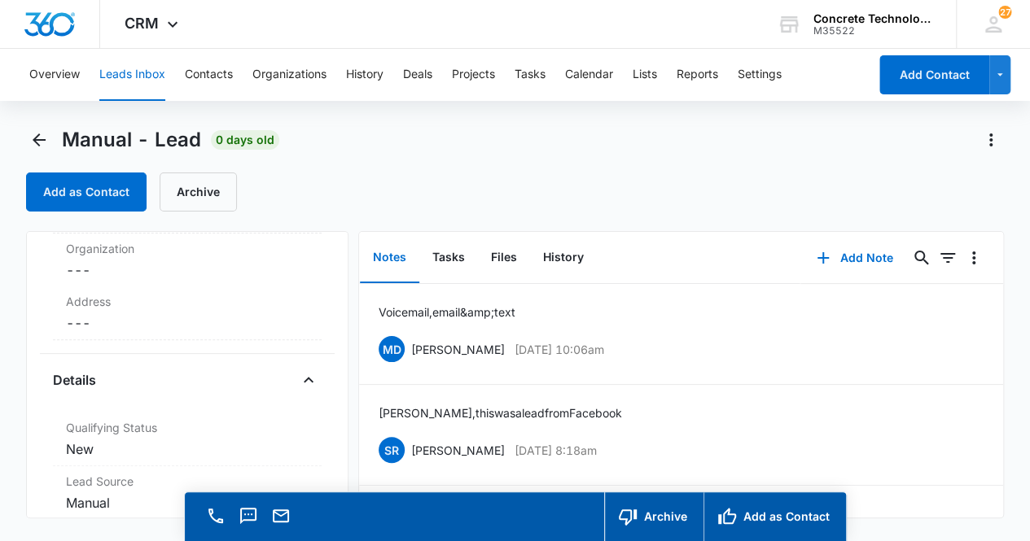
scroll to position [411, 0]
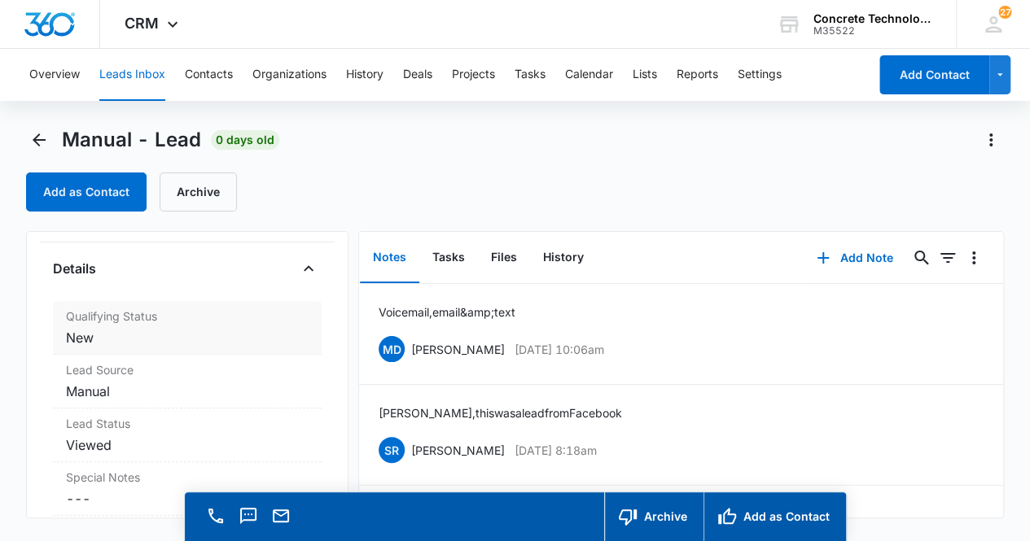
click at [220, 344] on dd "Cancel Save Changes New" at bounding box center [187, 338] width 243 height 20
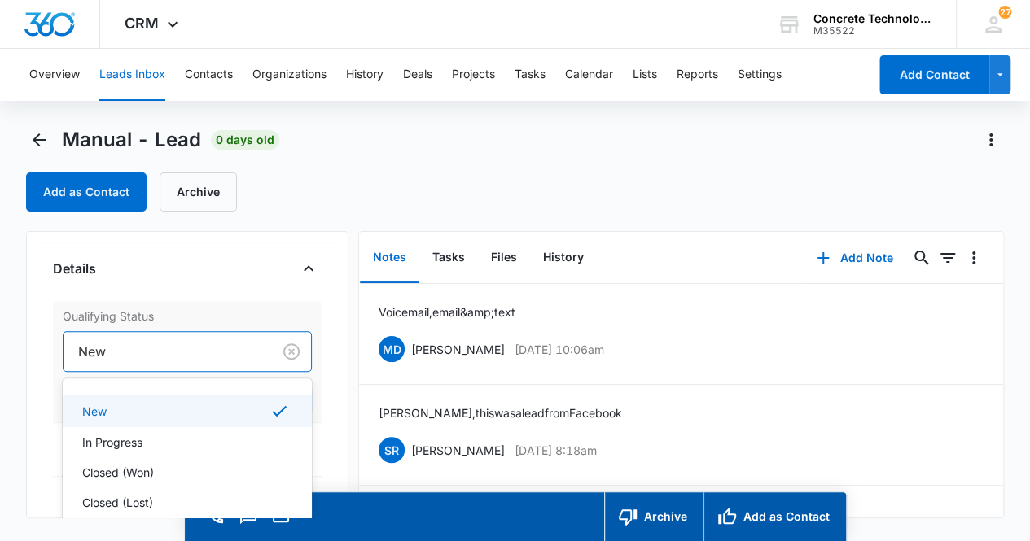
click at [199, 355] on div at bounding box center [164, 351] width 173 height 23
click at [189, 436] on div "In Progress" at bounding box center [186, 442] width 208 height 17
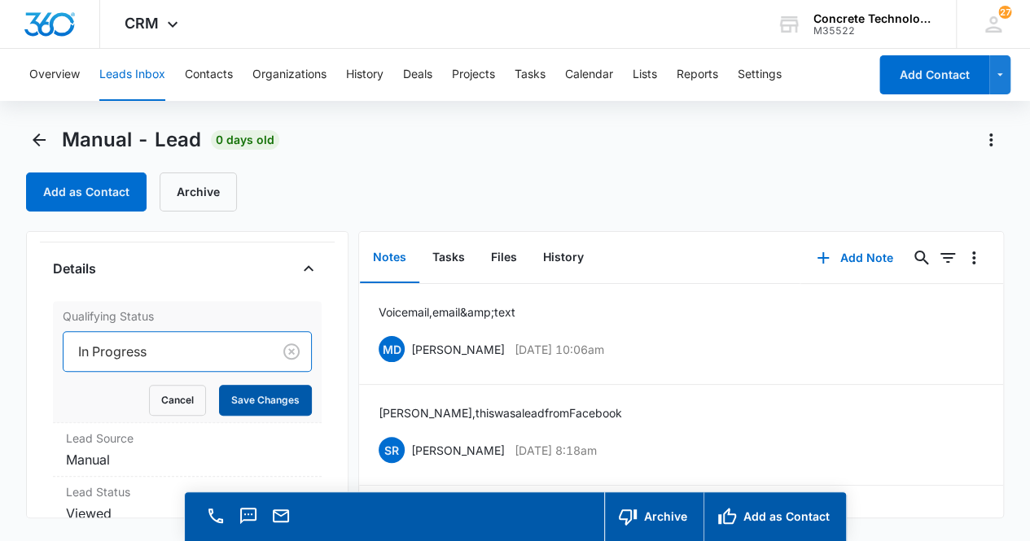
click at [230, 401] on button "Save Changes" at bounding box center [265, 400] width 93 height 31
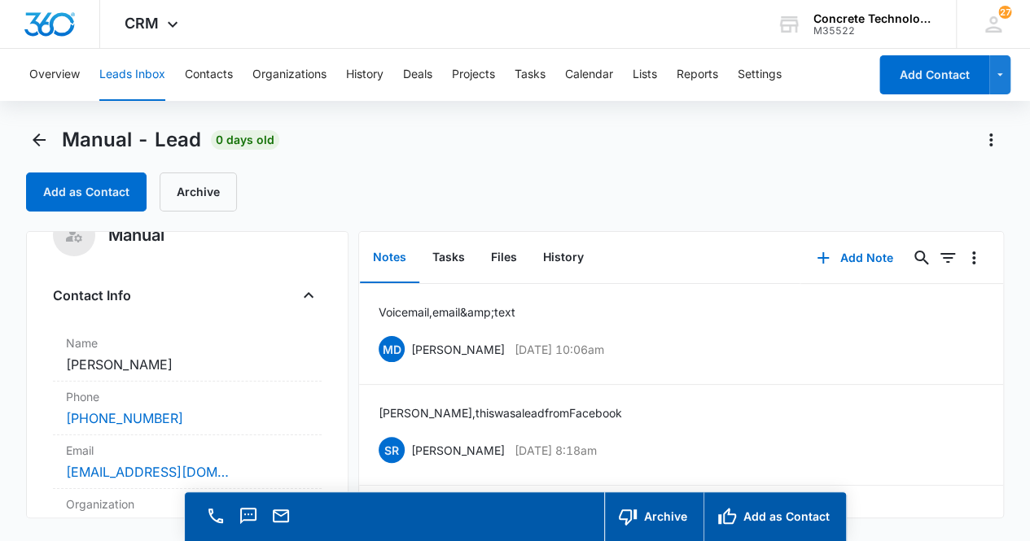
scroll to position [0, 0]
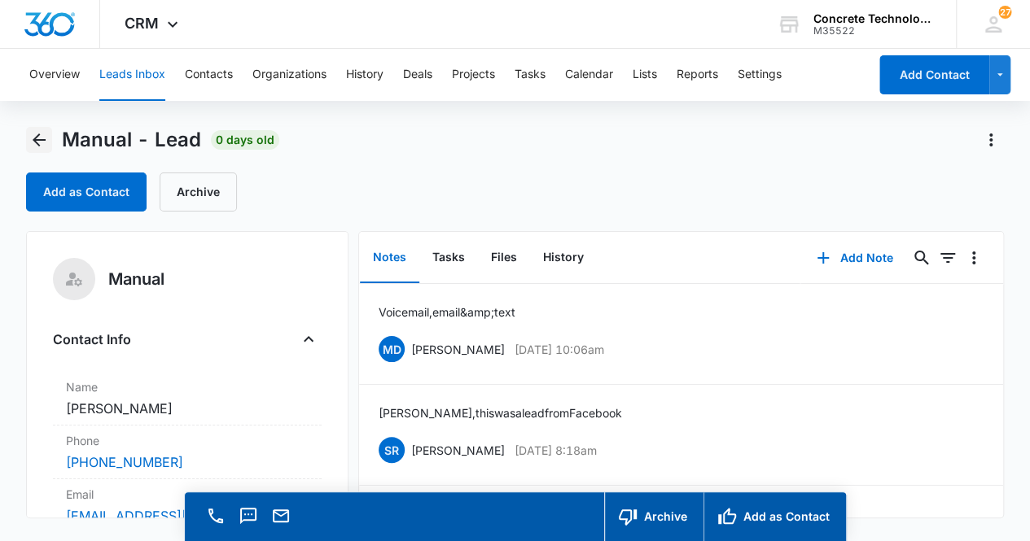
click at [38, 141] on icon "Back" at bounding box center [39, 140] width 13 height 13
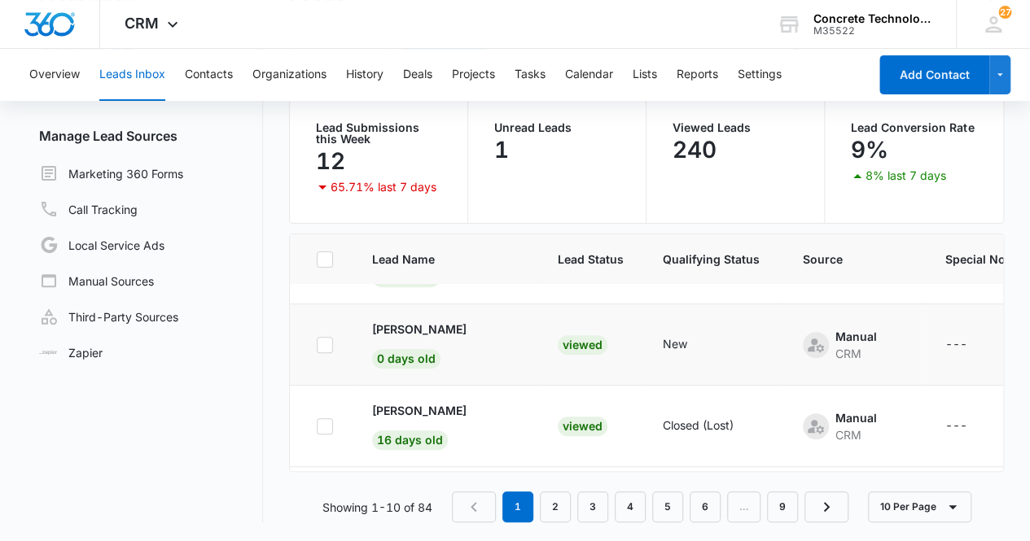
scroll to position [3, 0]
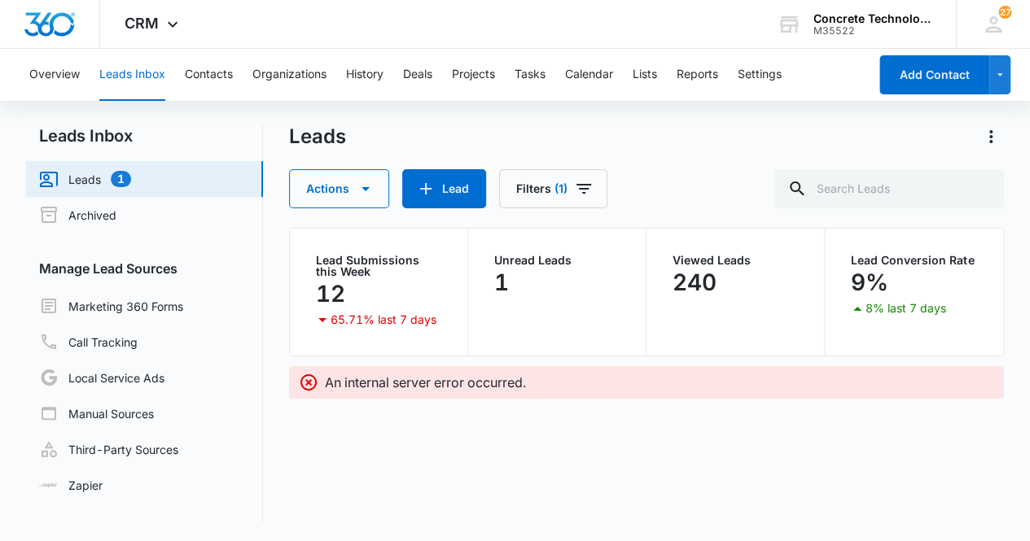
click at [131, 180] on link "Leads 1" at bounding box center [85, 179] width 92 height 20
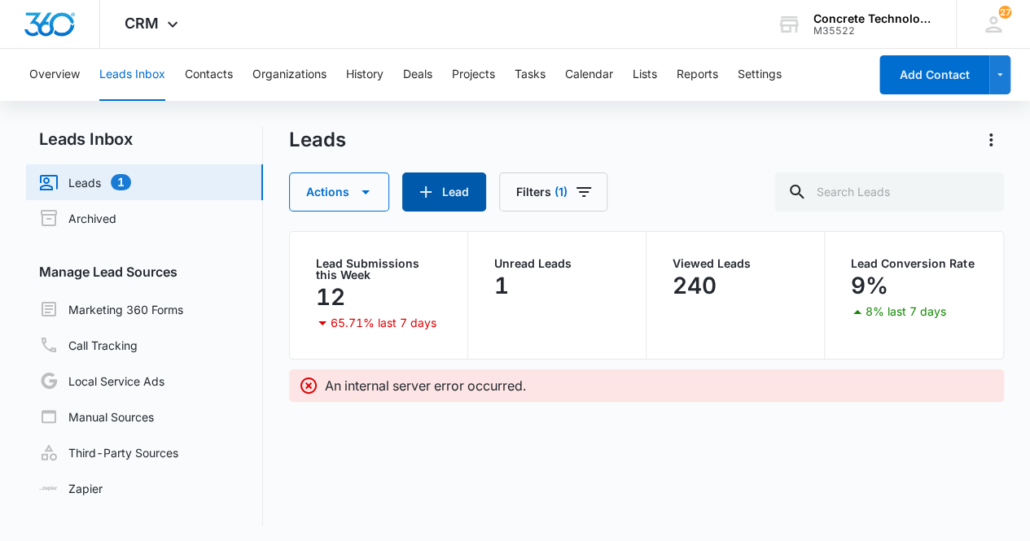
click at [444, 199] on button "Lead" at bounding box center [444, 192] width 84 height 39
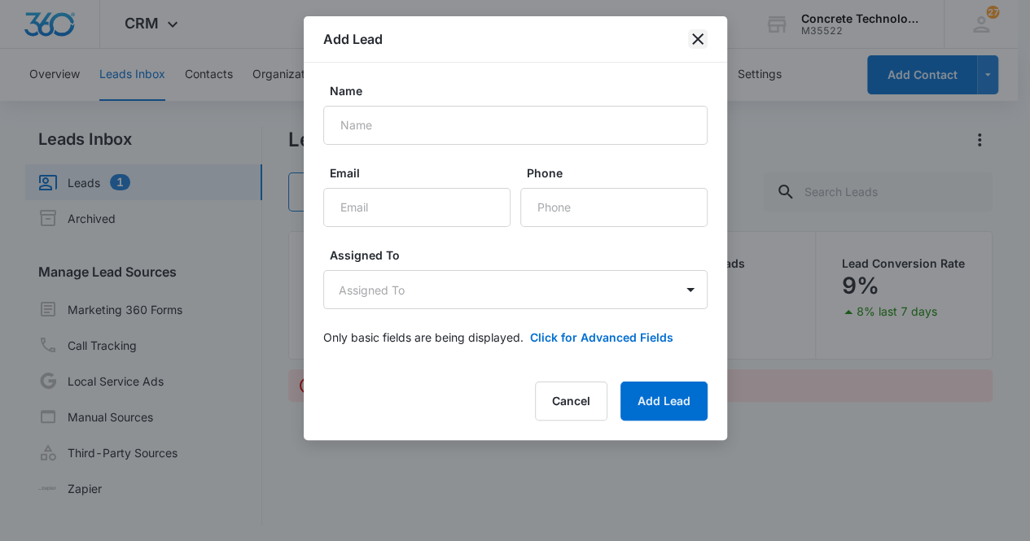
click at [705, 35] on icon "close" at bounding box center [698, 39] width 20 height 20
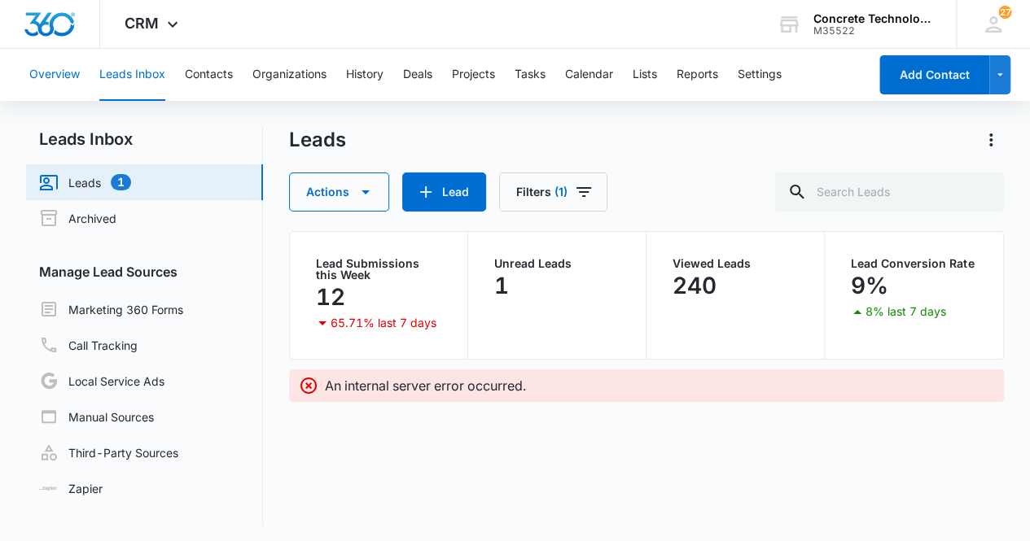
click at [57, 73] on button "Overview" at bounding box center [54, 75] width 50 height 52
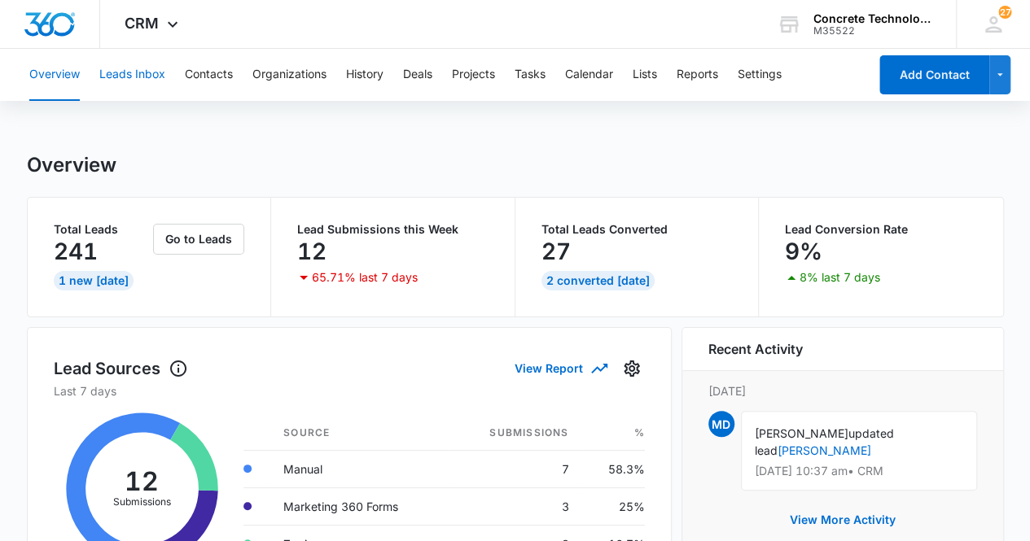
click at [125, 74] on button "Leads Inbox" at bounding box center [132, 75] width 66 height 52
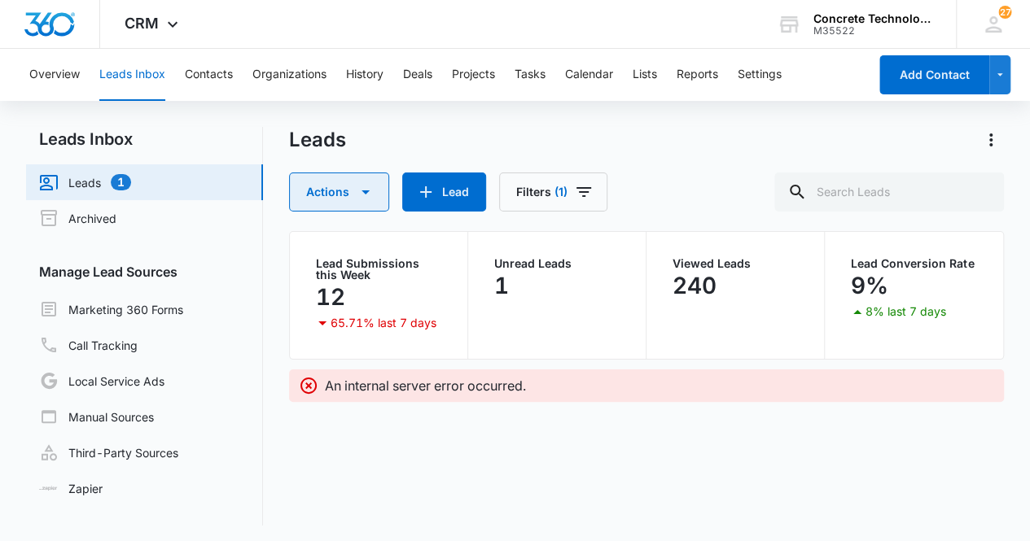
click at [360, 199] on icon "button" at bounding box center [366, 192] width 20 height 20
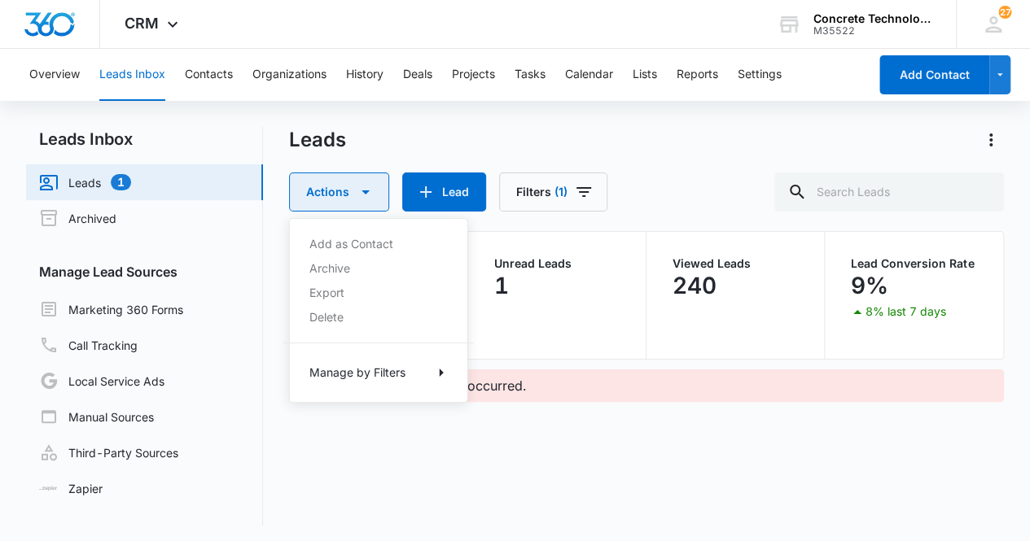
click at [360, 199] on icon "button" at bounding box center [366, 192] width 20 height 20
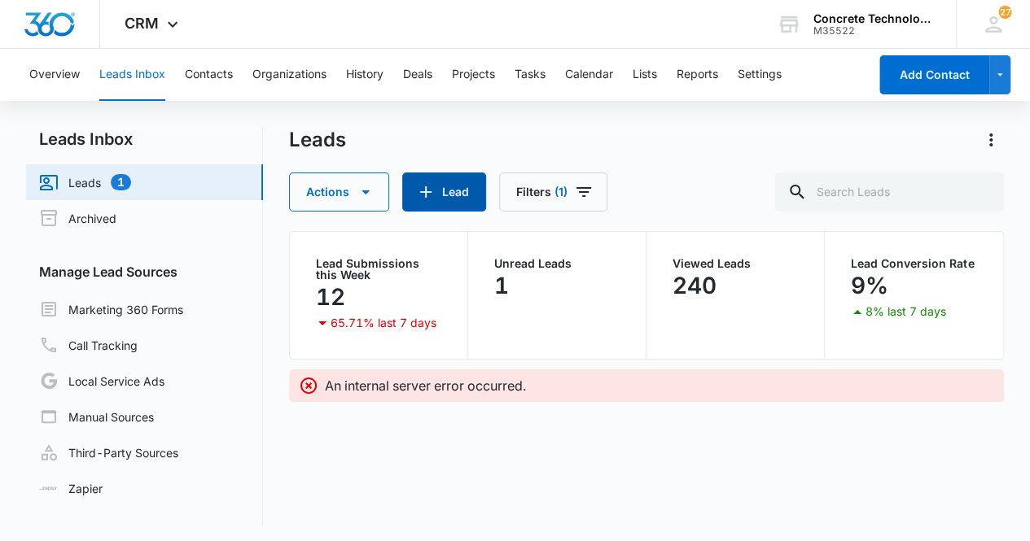
click at [412, 198] on button "Lead" at bounding box center [444, 192] width 84 height 39
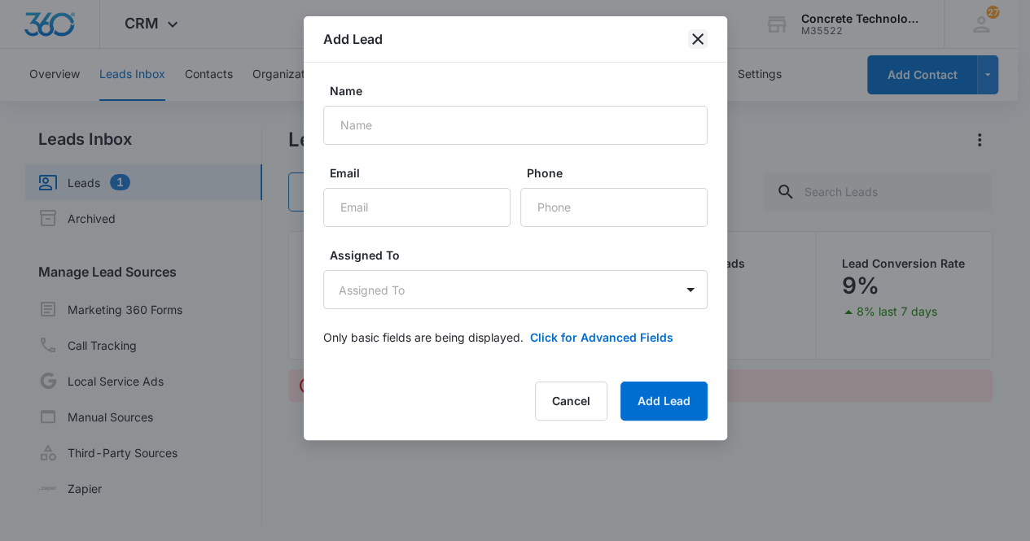
click at [695, 39] on icon "close" at bounding box center [698, 39] width 20 height 20
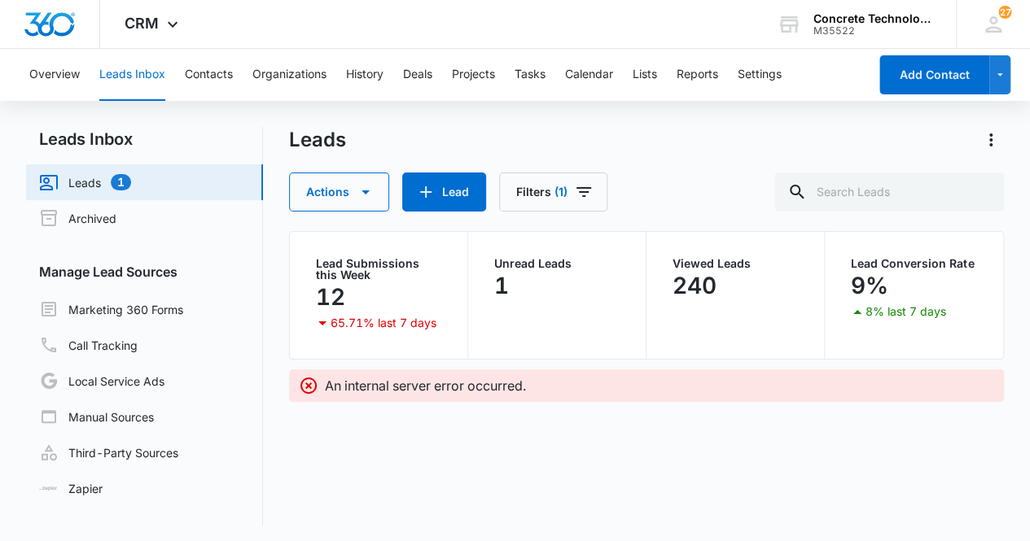
click at [131, 177] on link "Leads 1" at bounding box center [85, 183] width 92 height 20
click at [304, 387] on icon at bounding box center [309, 386] width 20 height 20
click at [992, 21] on icon at bounding box center [993, 24] width 24 height 24
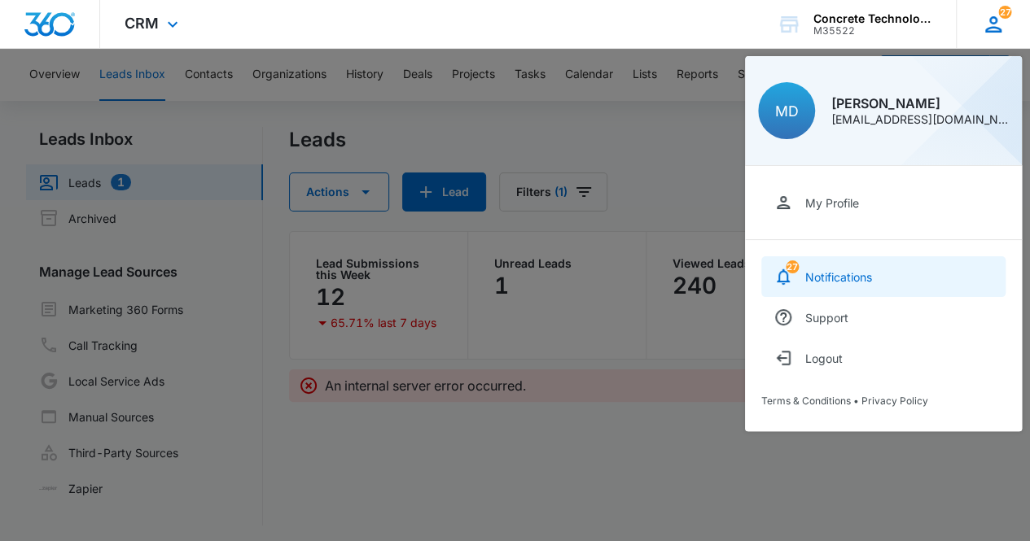
click at [897, 284] on link "27 Notifications" at bounding box center [883, 276] width 244 height 41
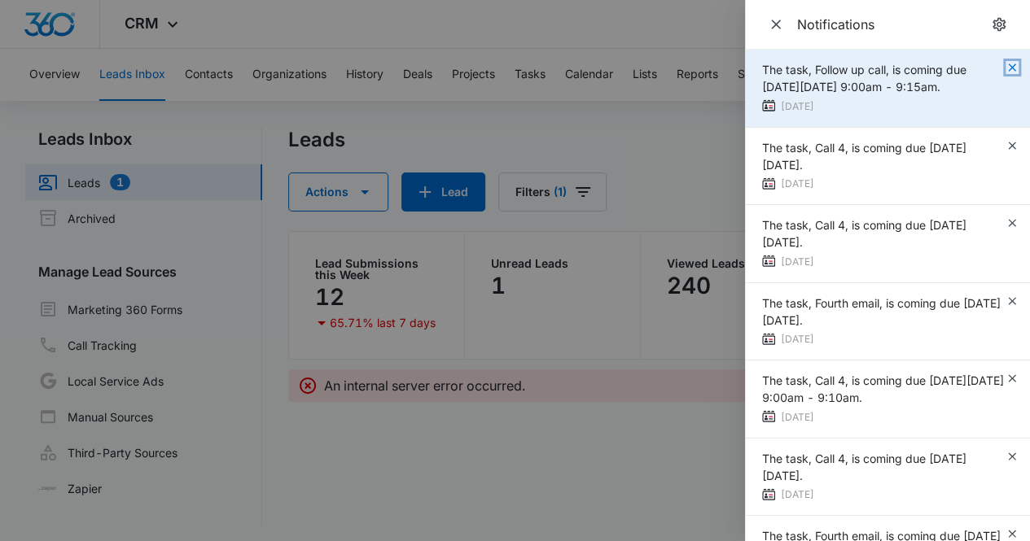
click at [1006, 65] on icon "button" at bounding box center [1012, 67] width 13 height 13
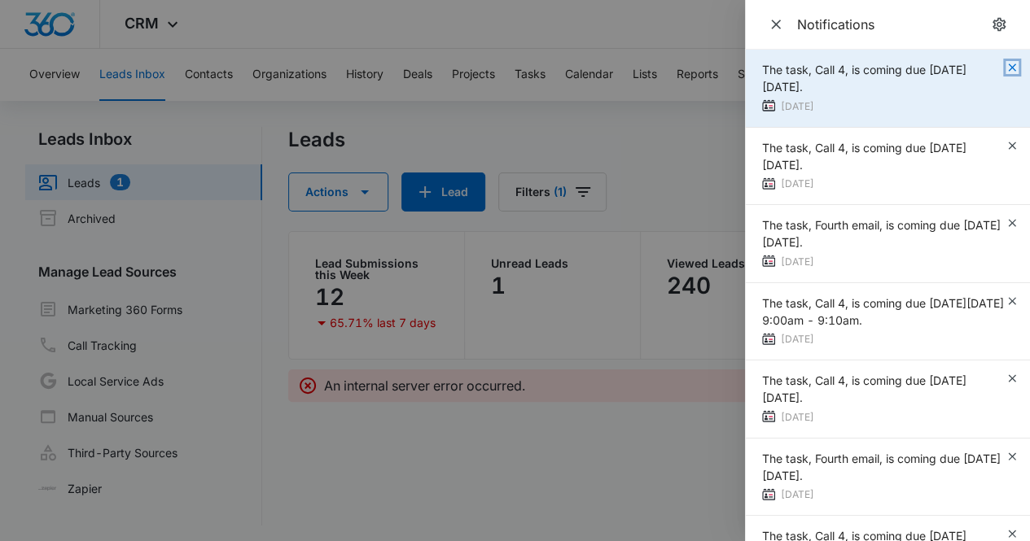
click at [1006, 72] on icon "button" at bounding box center [1012, 67] width 13 height 13
click at [1006, 70] on icon "button" at bounding box center [1012, 67] width 13 height 13
click at [1006, 72] on icon "button" at bounding box center [1012, 67] width 13 height 13
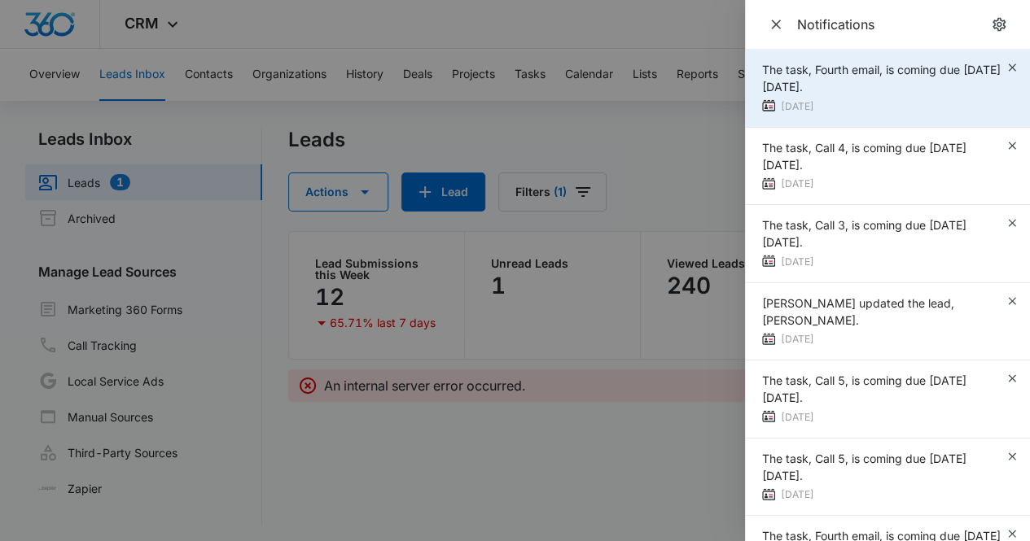
click at [997, 74] on div "The task, Fourth email, is coming due [DATE][DATE]. [DATE]" at bounding box center [887, 89] width 285 height 78
click at [1006, 68] on icon "button" at bounding box center [1012, 67] width 13 height 13
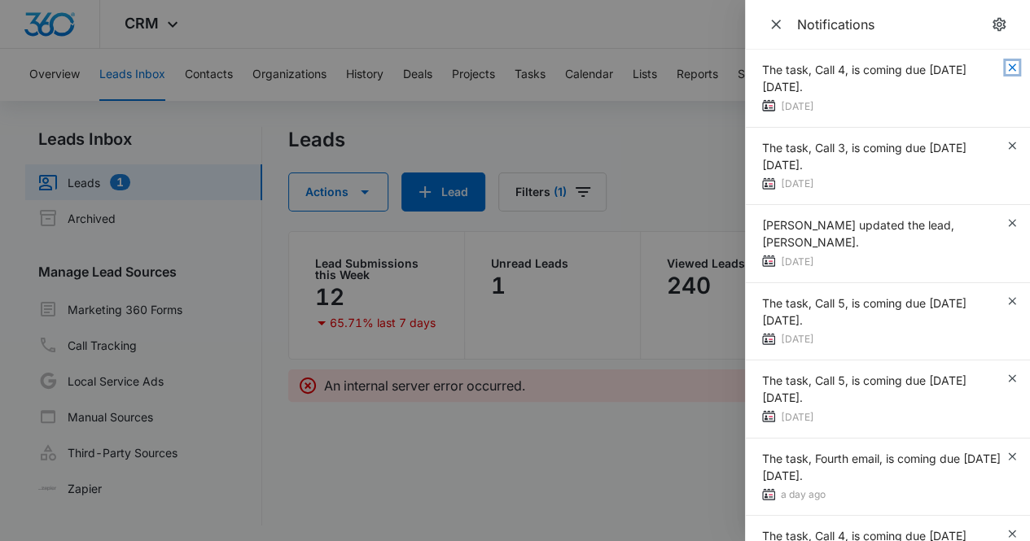
click at [1006, 67] on icon "button" at bounding box center [1012, 67] width 13 height 13
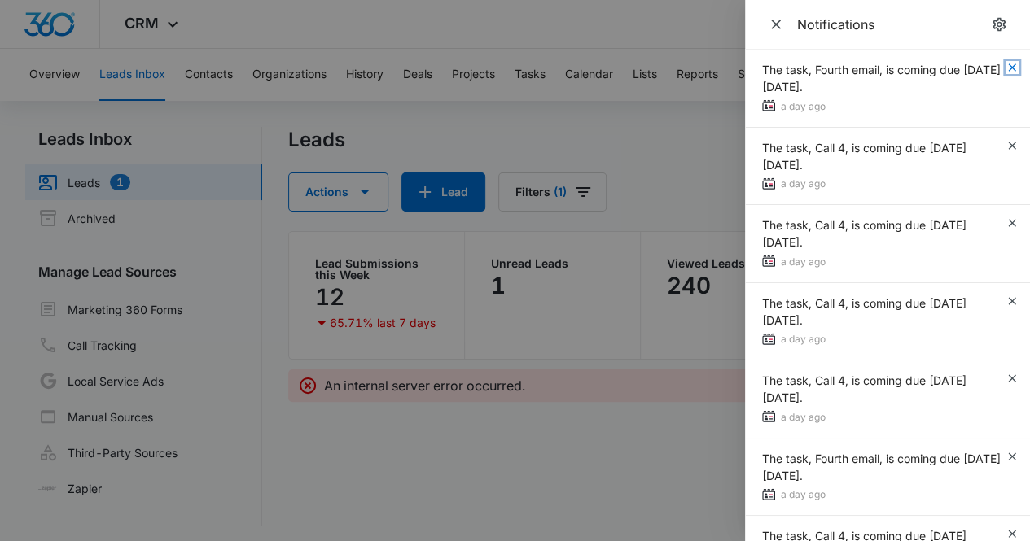
click at [1006, 67] on icon "button" at bounding box center [1012, 67] width 13 height 13
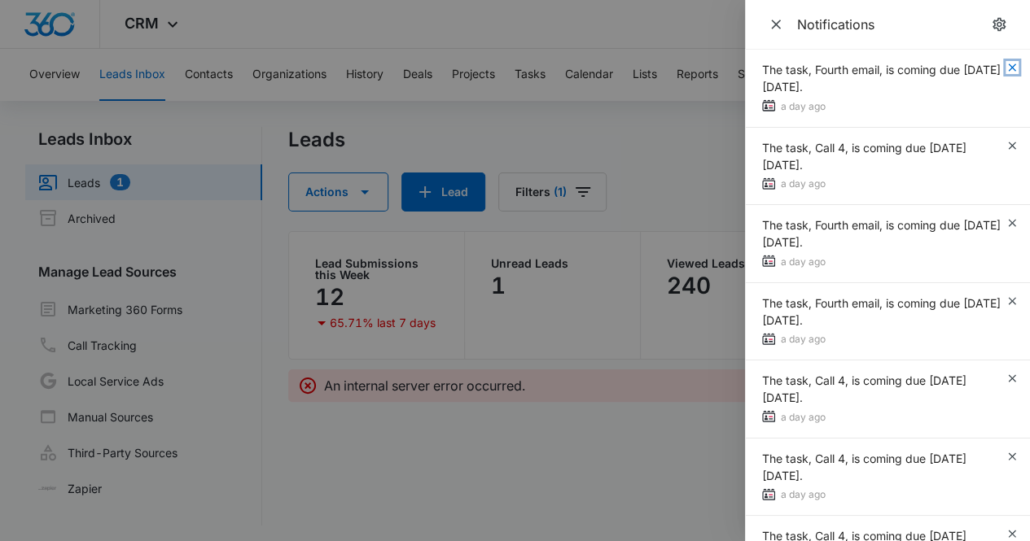
click at [1006, 67] on icon "button" at bounding box center [1012, 67] width 13 height 13
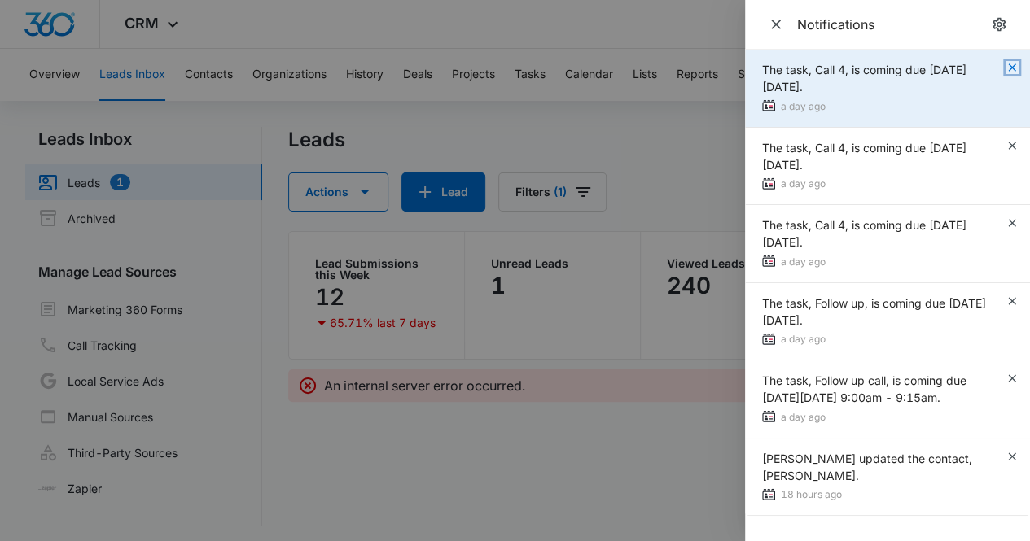
click at [1013, 68] on icon "button" at bounding box center [1011, 67] width 7 height 7
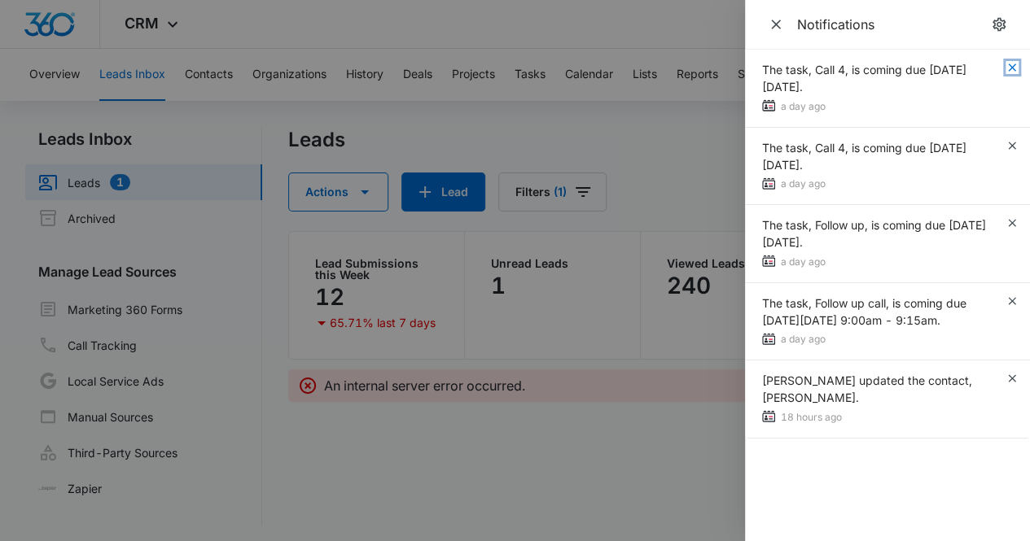
click at [1013, 68] on icon "button" at bounding box center [1011, 67] width 7 height 7
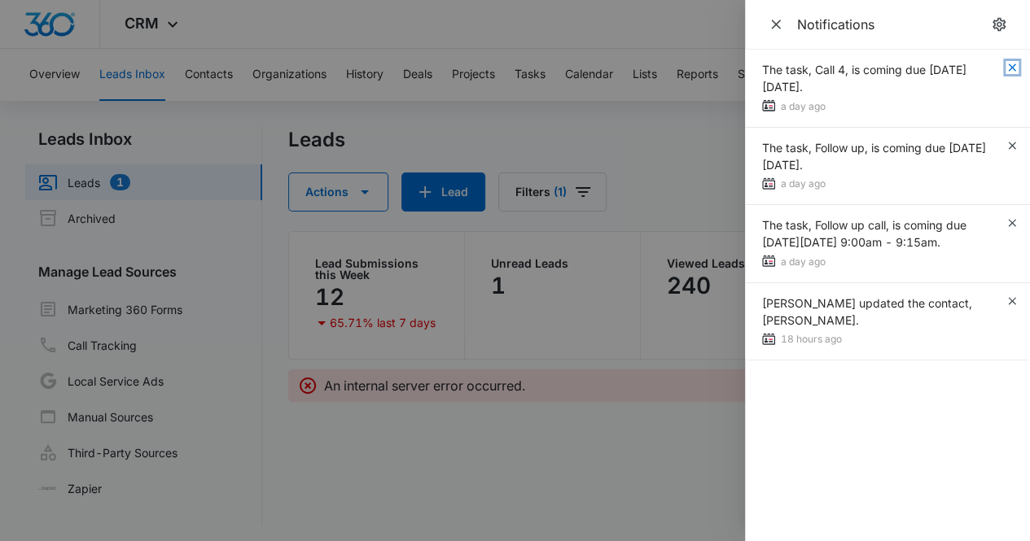
click at [1013, 68] on icon "button" at bounding box center [1011, 67] width 7 height 7
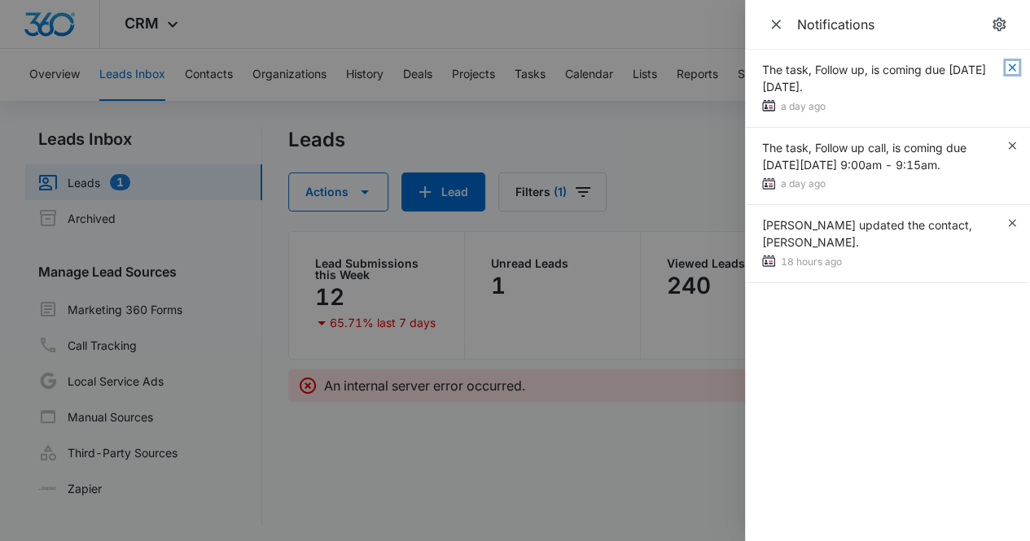
click at [1013, 68] on icon "button" at bounding box center [1011, 67] width 7 height 7
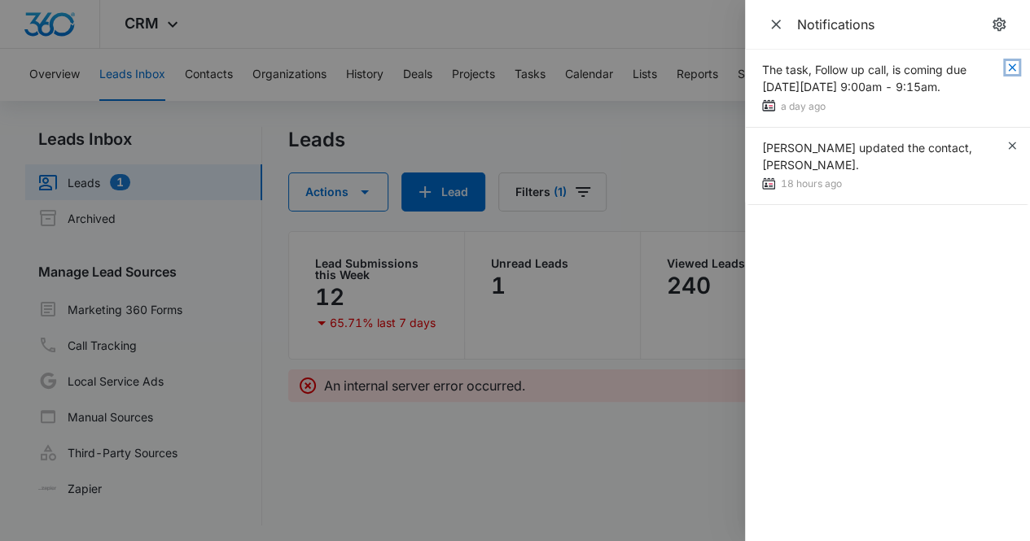
click at [1013, 68] on icon "button" at bounding box center [1011, 67] width 7 height 7
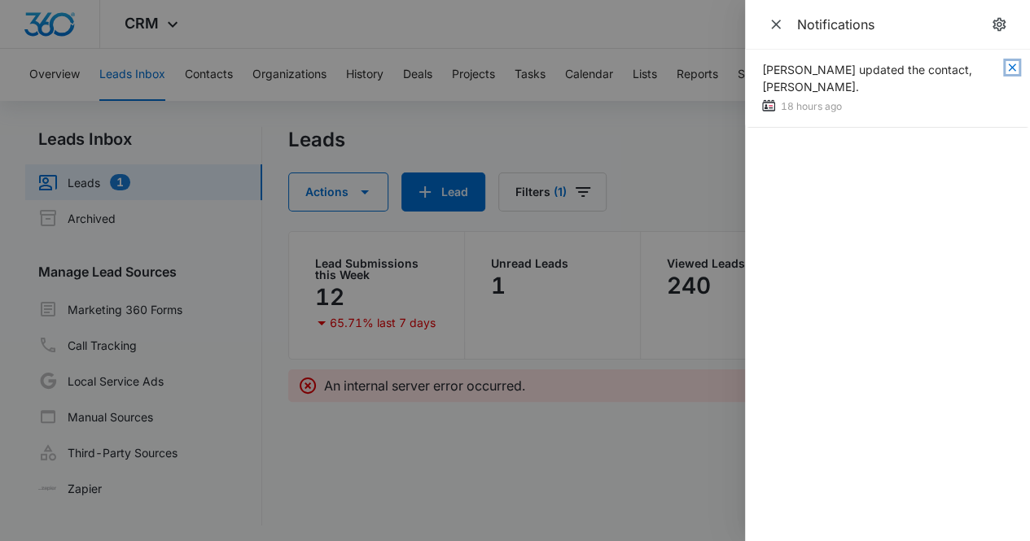
click at [1013, 68] on icon "button" at bounding box center [1011, 67] width 7 height 7
click at [691, 154] on div at bounding box center [515, 270] width 1030 height 541
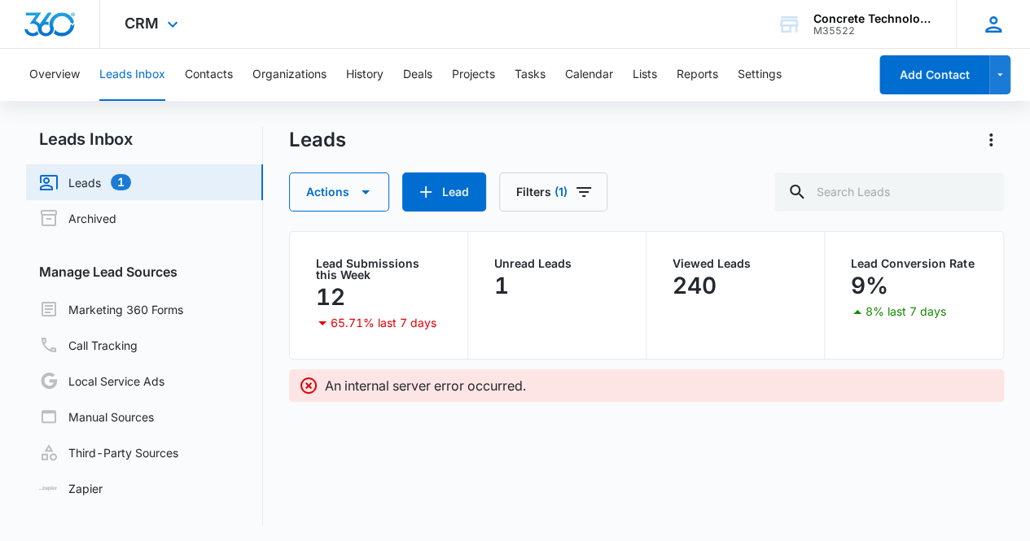
click at [994, 28] on icon at bounding box center [993, 24] width 24 height 24
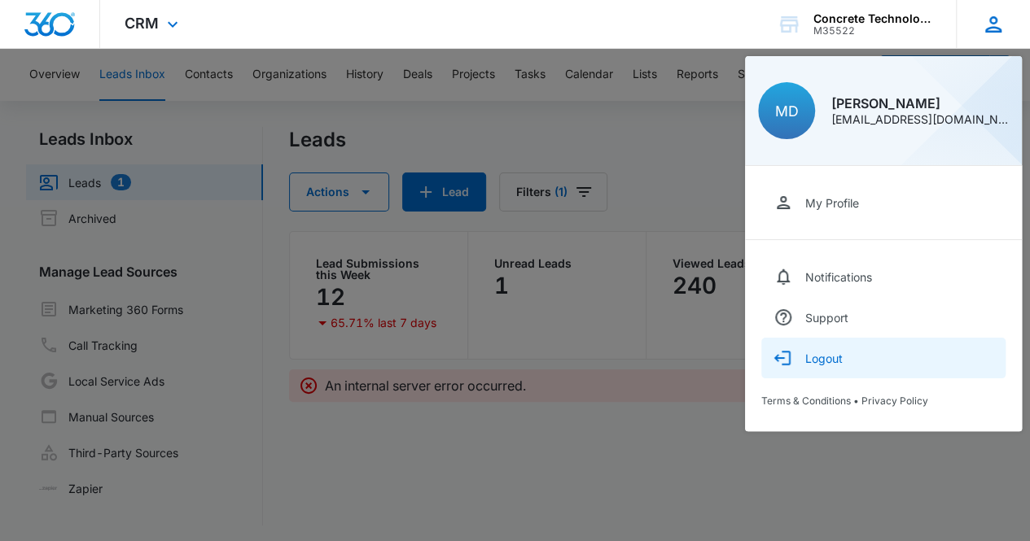
click at [837, 359] on div "Logout" at bounding box center [823, 359] width 37 height 14
